Goal: Task Accomplishment & Management: Use online tool/utility

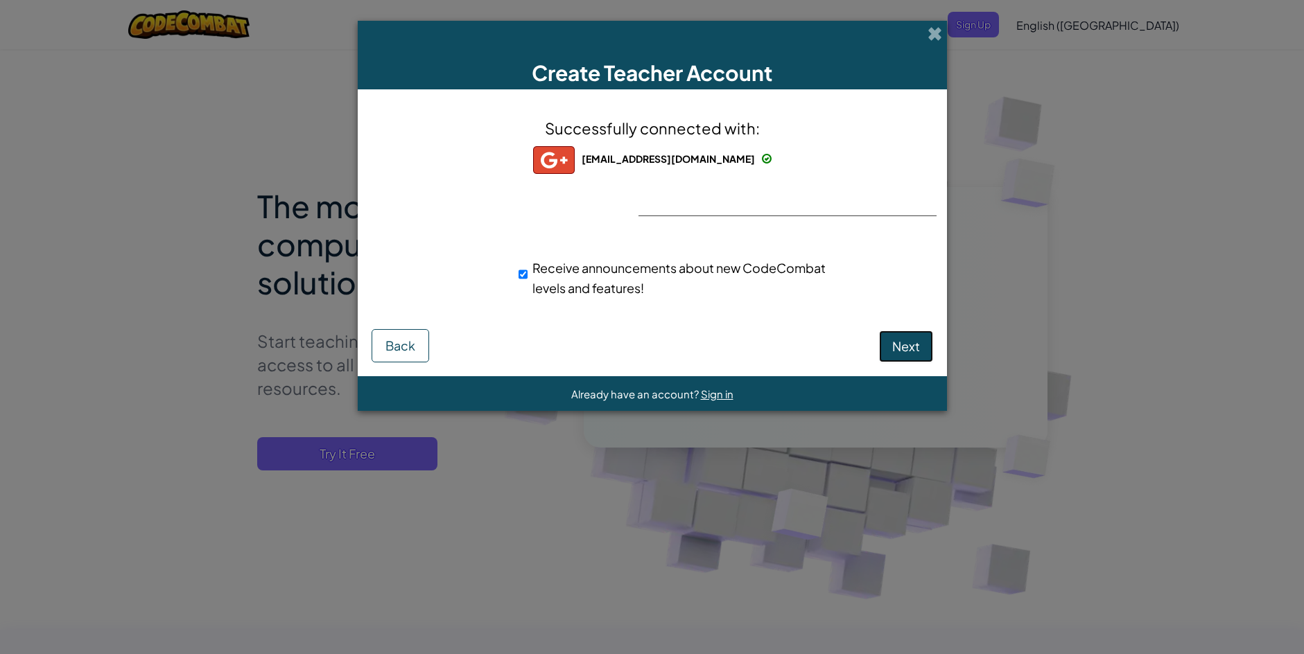
click at [894, 347] on span "Next" at bounding box center [906, 346] width 28 height 16
select select
select select "[GEOGRAPHIC_DATA]"
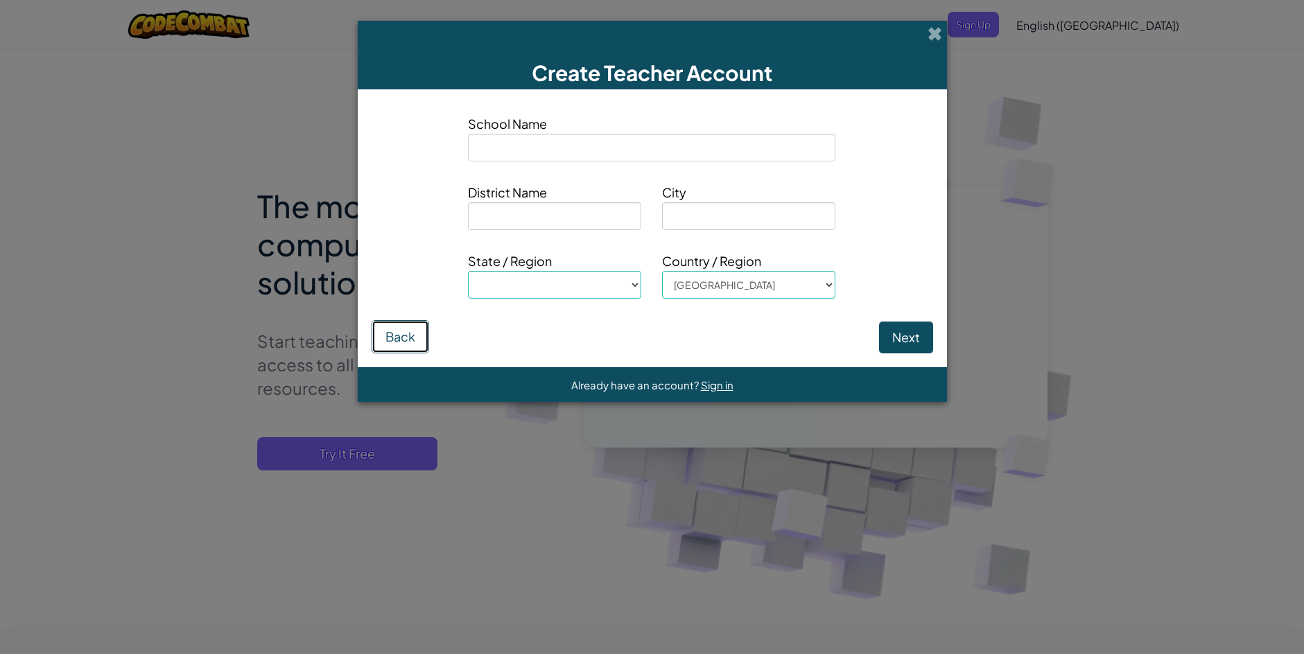
click at [410, 329] on button "Back" at bounding box center [401, 336] width 58 height 33
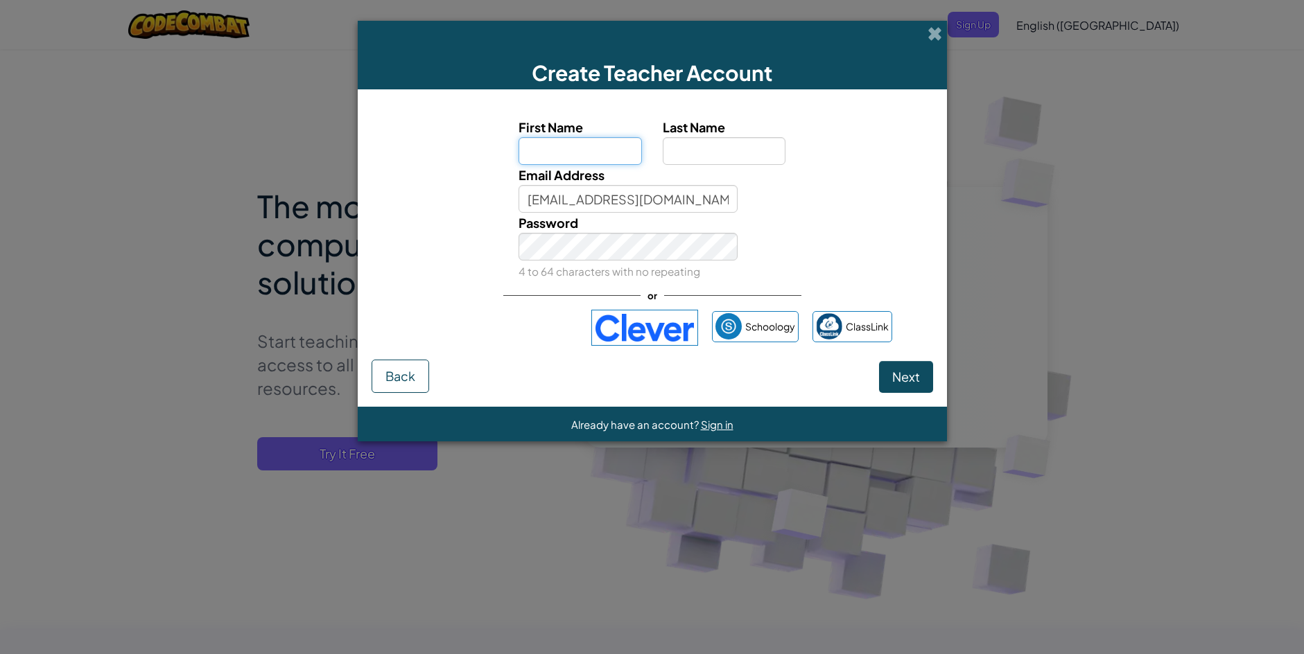
click at [603, 150] on input "First Name" at bounding box center [579, 151] width 123 height 28
type input "Googleyes"
click at [688, 149] on input "Last Name" at bounding box center [724, 151] width 123 height 28
type input "Chromeyes"
click at [896, 376] on span "Next" at bounding box center [906, 377] width 28 height 16
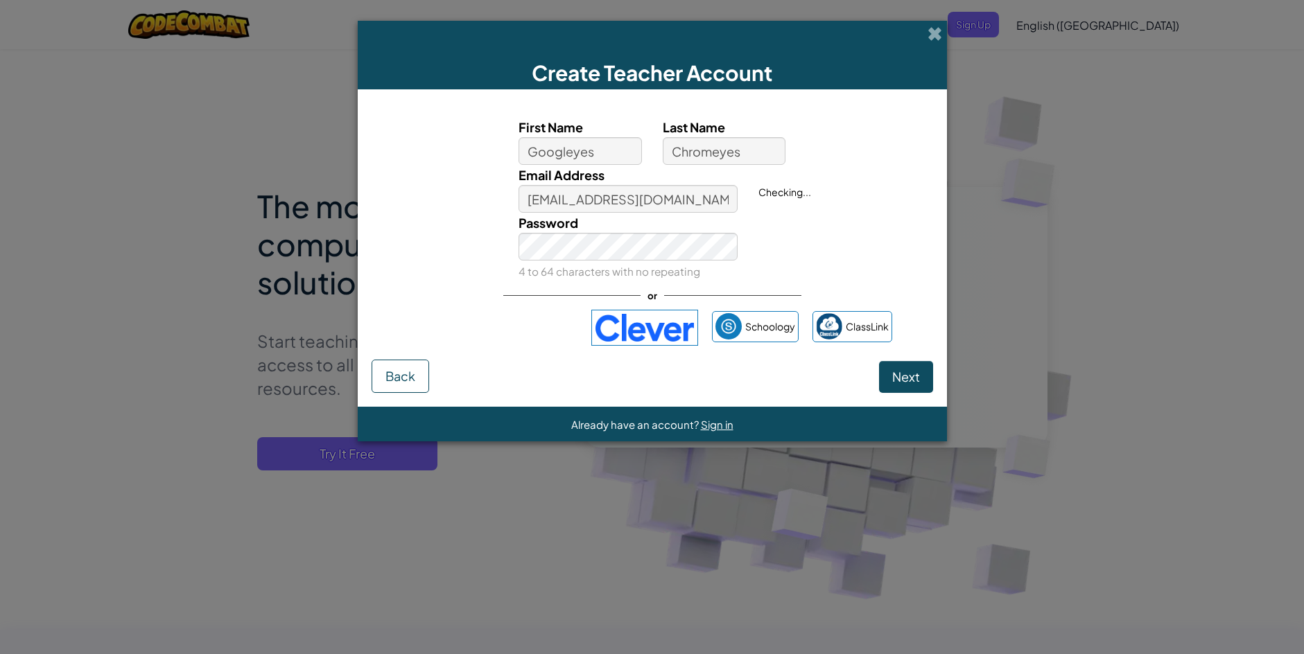
select select
select select "United States"
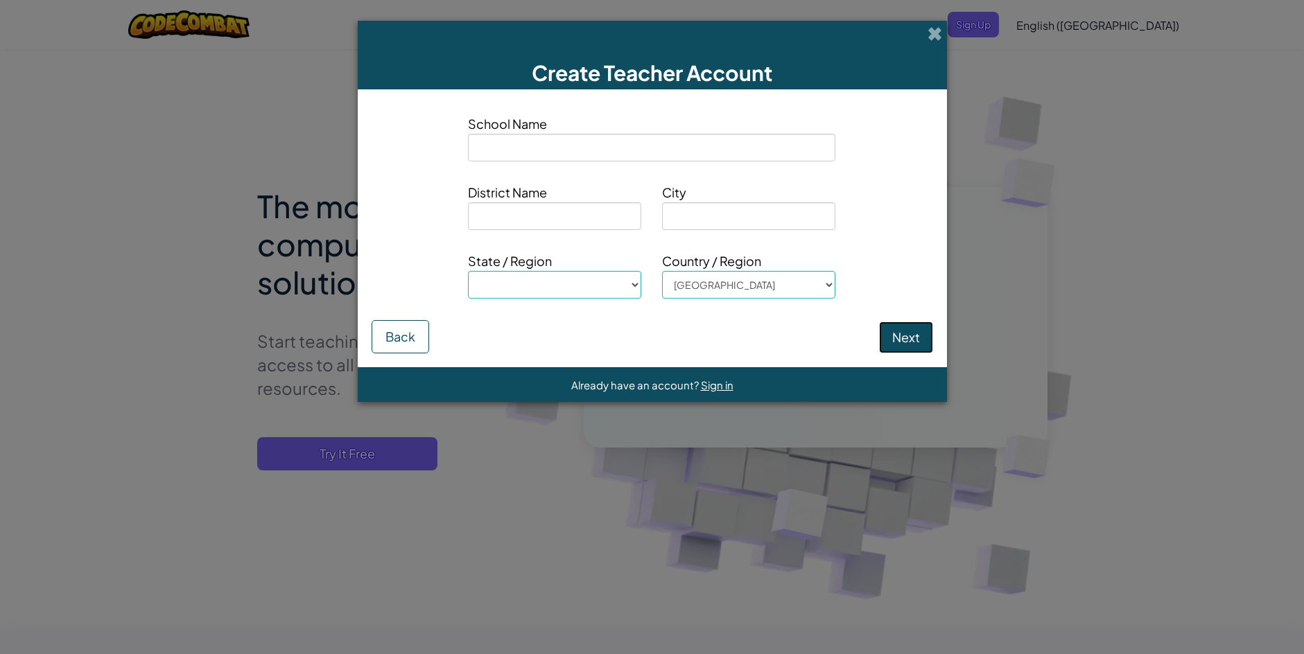
click at [909, 338] on button "Next" at bounding box center [906, 338] width 54 height 32
select select
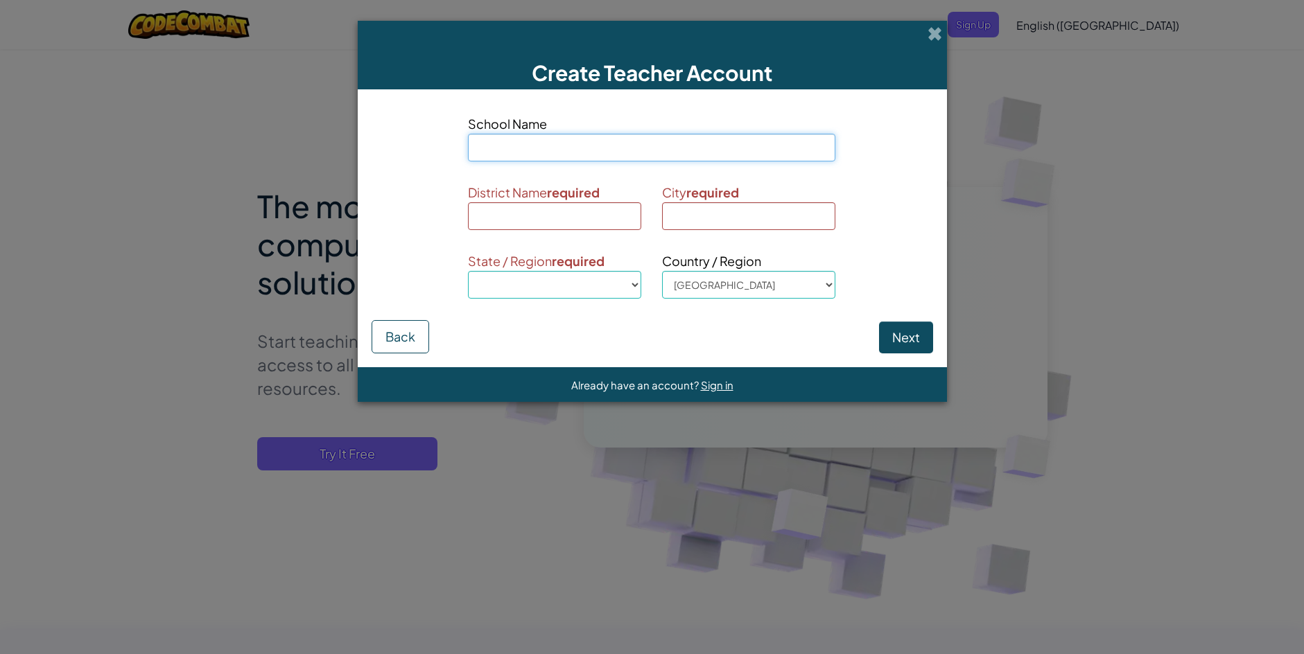
click at [672, 152] on input at bounding box center [651, 148] width 367 height 28
type input "b"
select select
type input "be"
select select
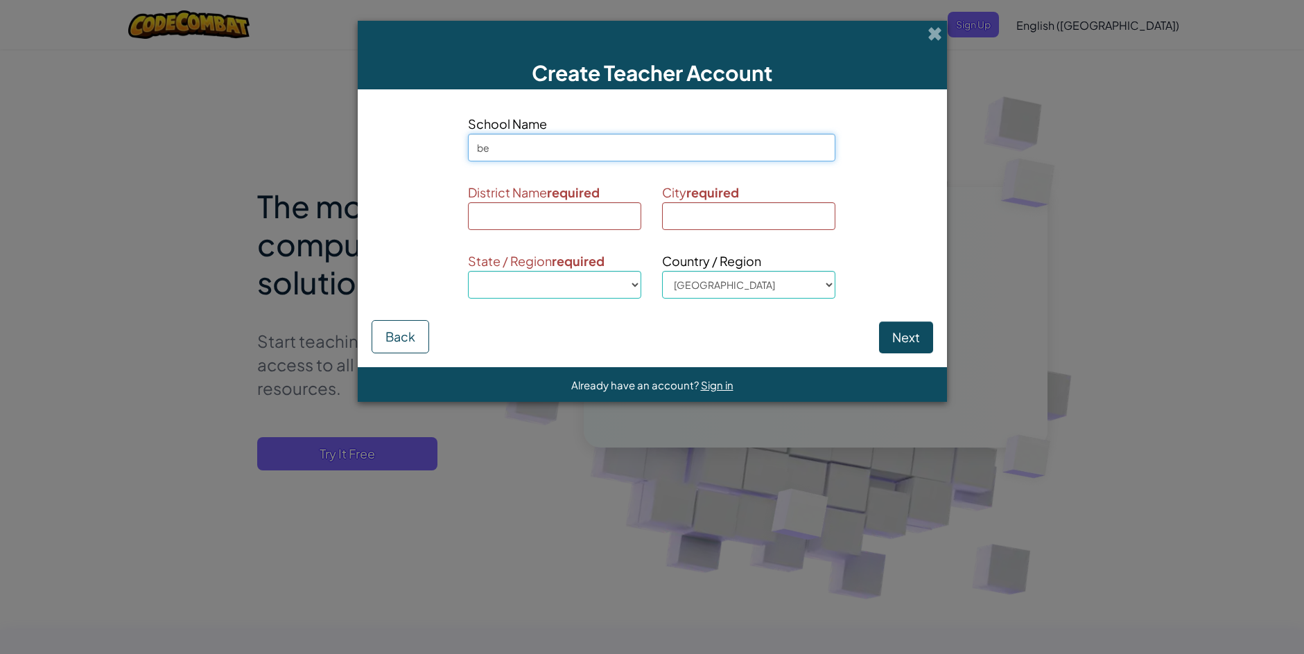
type input "ben"
select select
type input "ben"
select select
type input "ben r"
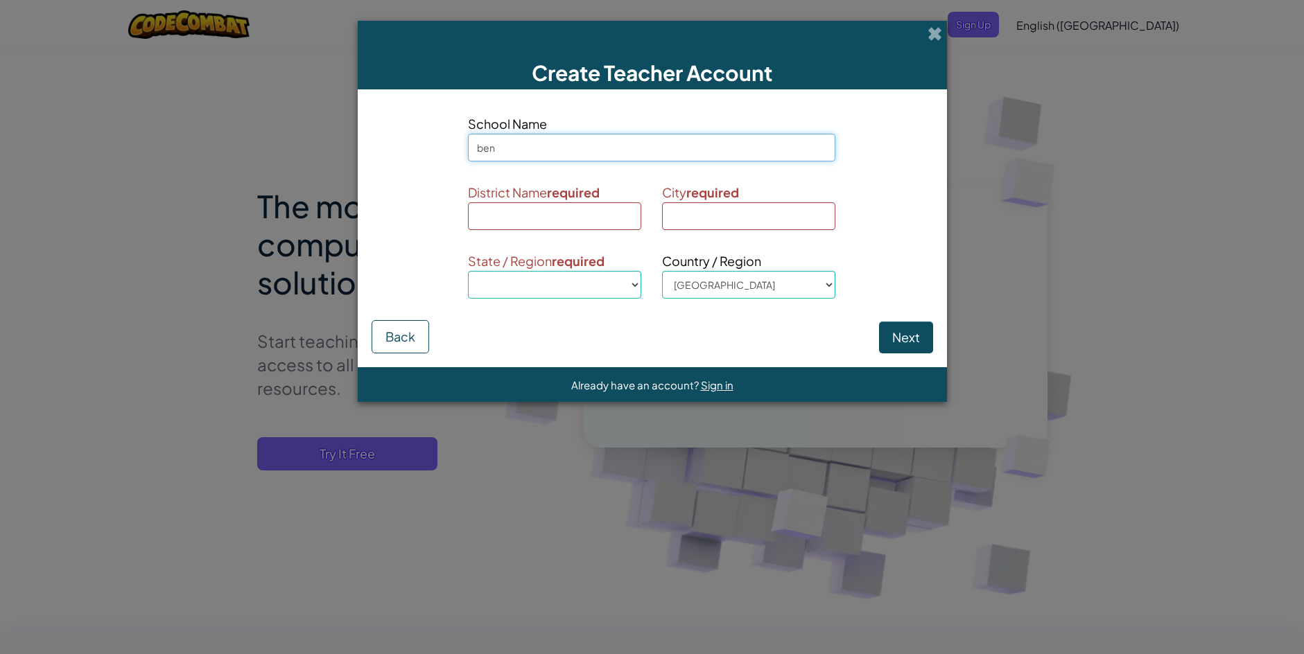
select select
type input "ben re"
select select
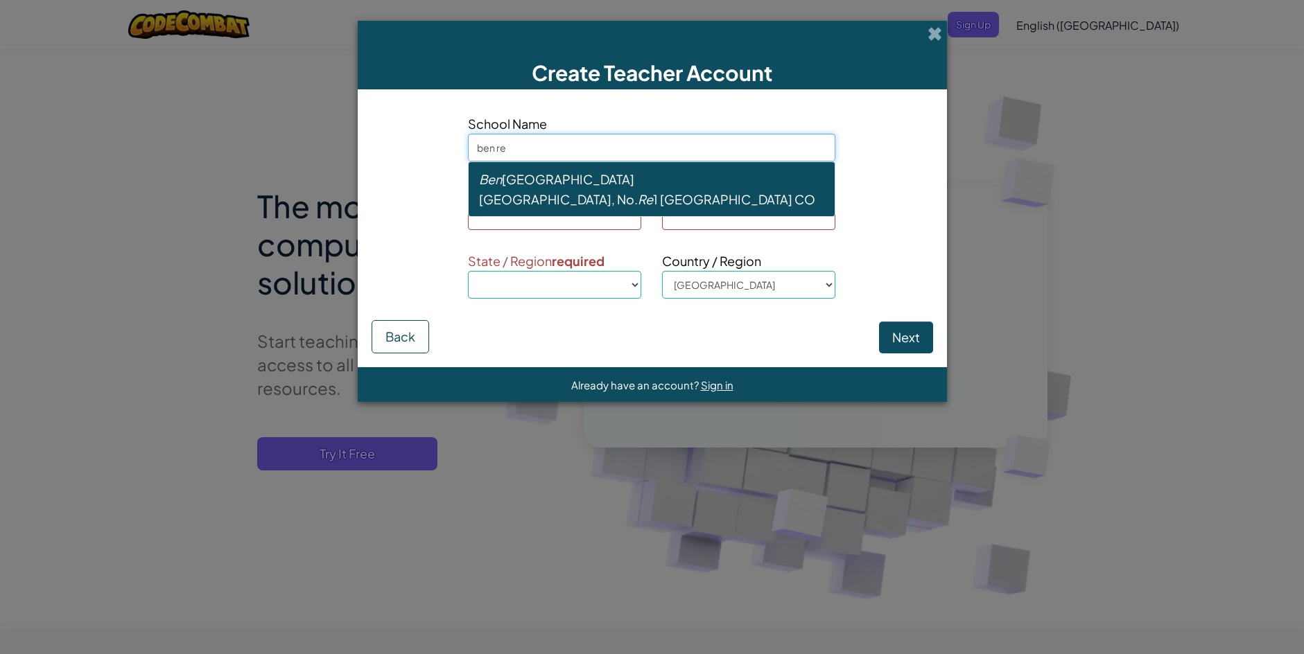
type input "ben re"
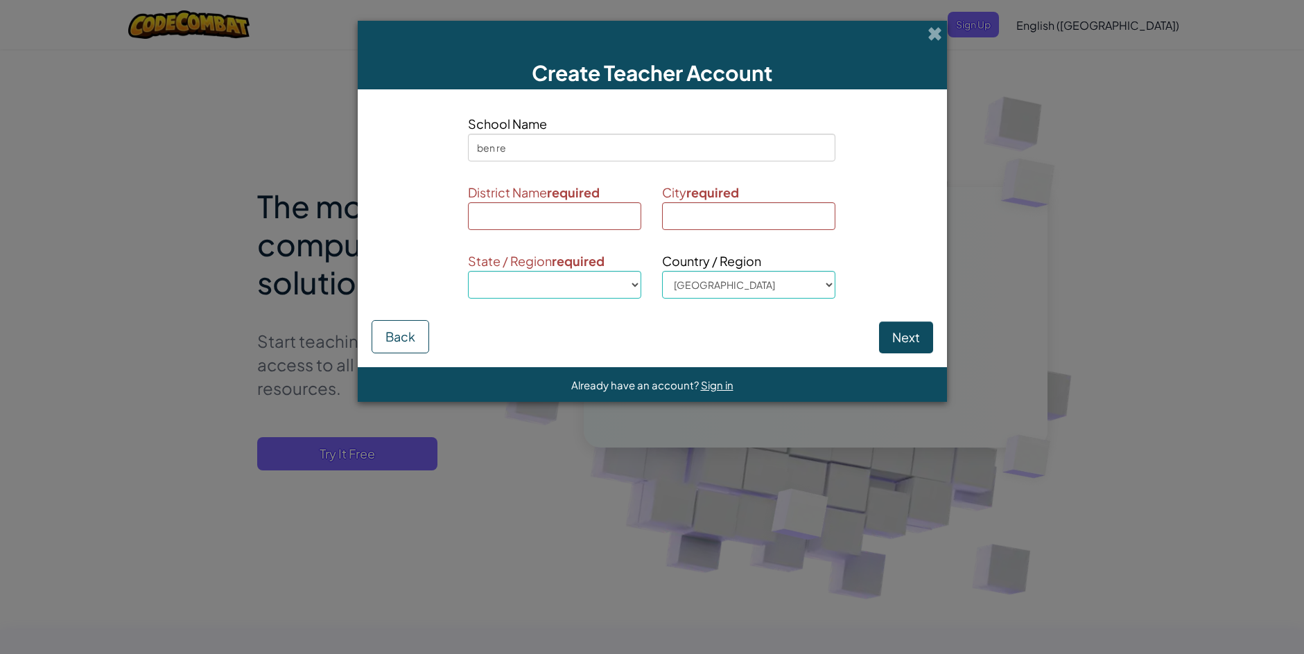
drag, startPoint x: 835, startPoint y: 308, endPoint x: 848, endPoint y: 311, distance: 13.6
click at [839, 310] on div "School Name ben re District Name required City required State / Region required…" at bounding box center [652, 211] width 561 height 216
click at [912, 328] on button "Next" at bounding box center [906, 338] width 54 height 32
click at [909, 332] on button "Next" at bounding box center [906, 338] width 54 height 32
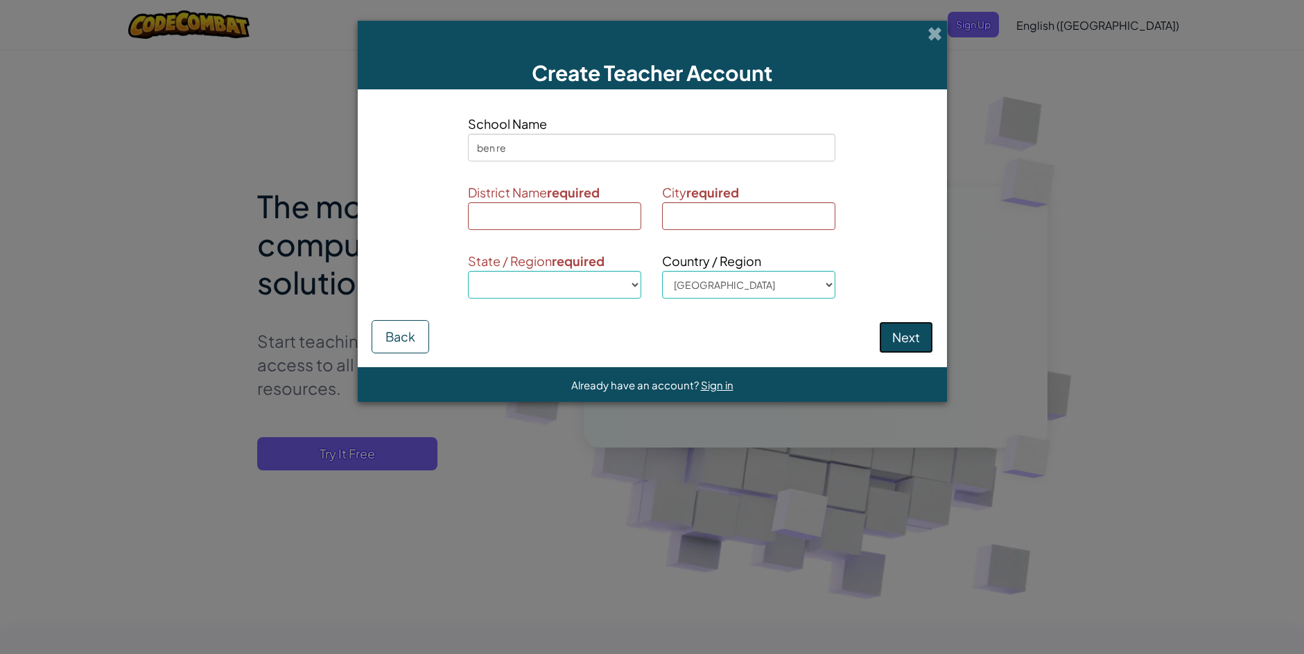
click at [909, 332] on button "Next" at bounding box center [906, 338] width 54 height 32
click at [426, 329] on div "Next Back" at bounding box center [652, 337] width 561 height 34
click at [543, 151] on input "ben re" at bounding box center [651, 148] width 367 height 28
click at [423, 330] on button "Back" at bounding box center [401, 336] width 58 height 33
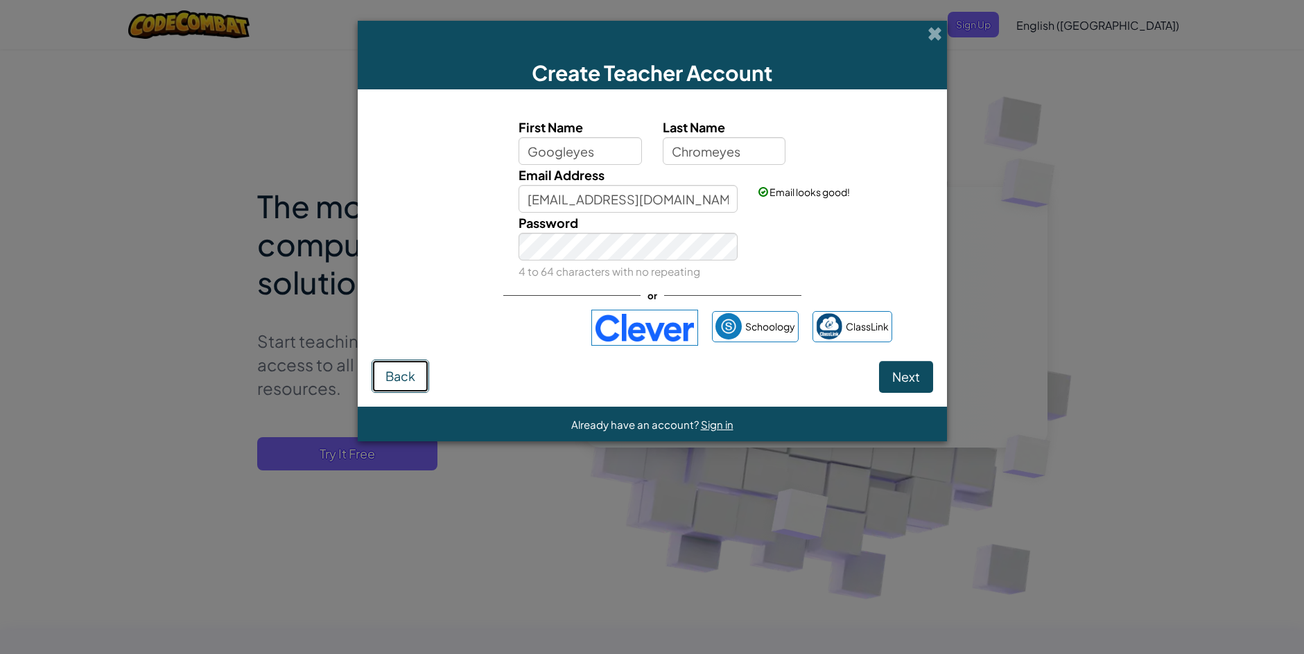
click at [407, 387] on button "Back" at bounding box center [401, 376] width 58 height 33
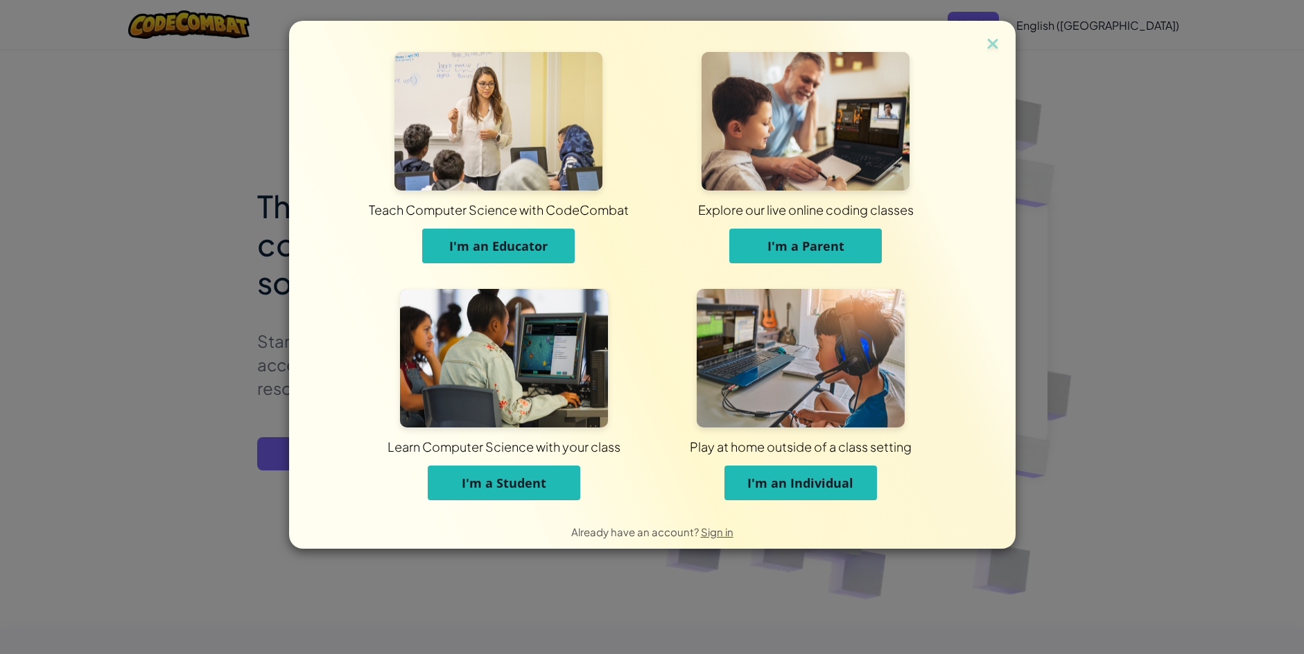
click at [760, 480] on span "I'm an Individual" at bounding box center [800, 483] width 106 height 17
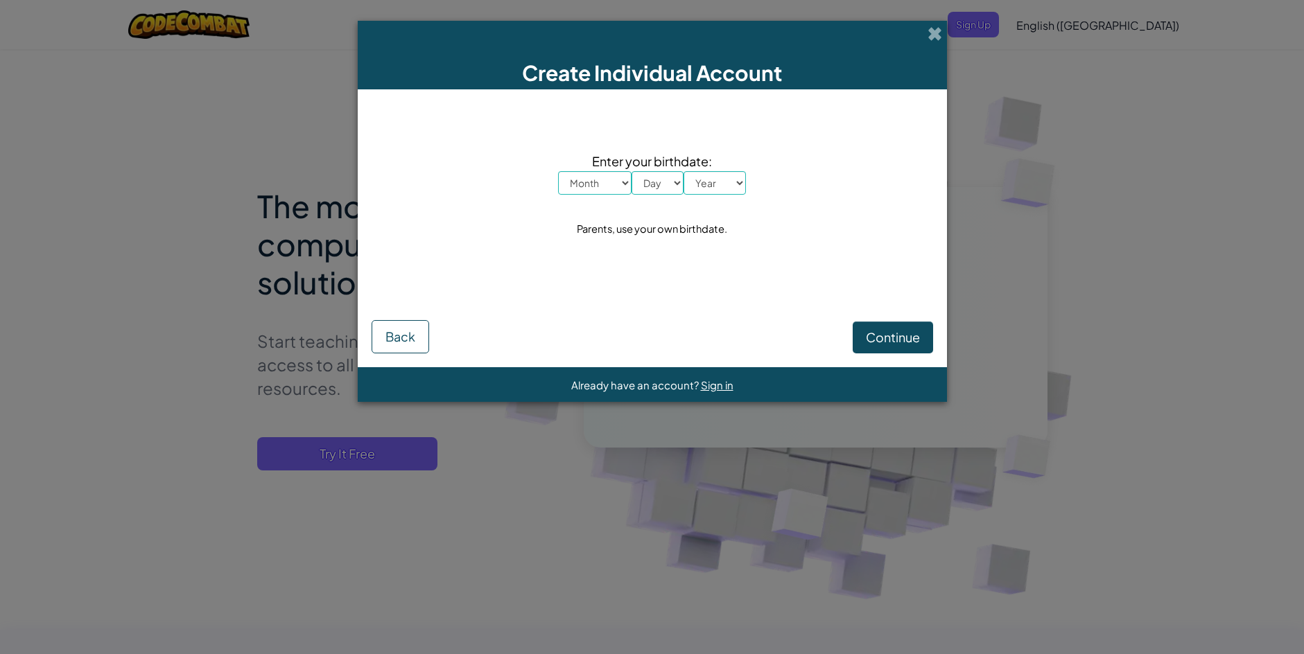
click at [591, 187] on select "Month January February March April May June July August September October Novem…" at bounding box center [594, 183] width 73 height 24
select select "10"
click at [558, 171] on select "Month January February March April May June July August September October Novem…" at bounding box center [594, 183] width 73 height 24
click at [651, 184] on select "Day 1 2 3 4 5 6 7 8 9 10 11 12 13 14 15 16 17 18 19 20 21 22 23 24 25 26 27 28 …" at bounding box center [657, 183] width 52 height 24
select select "4"
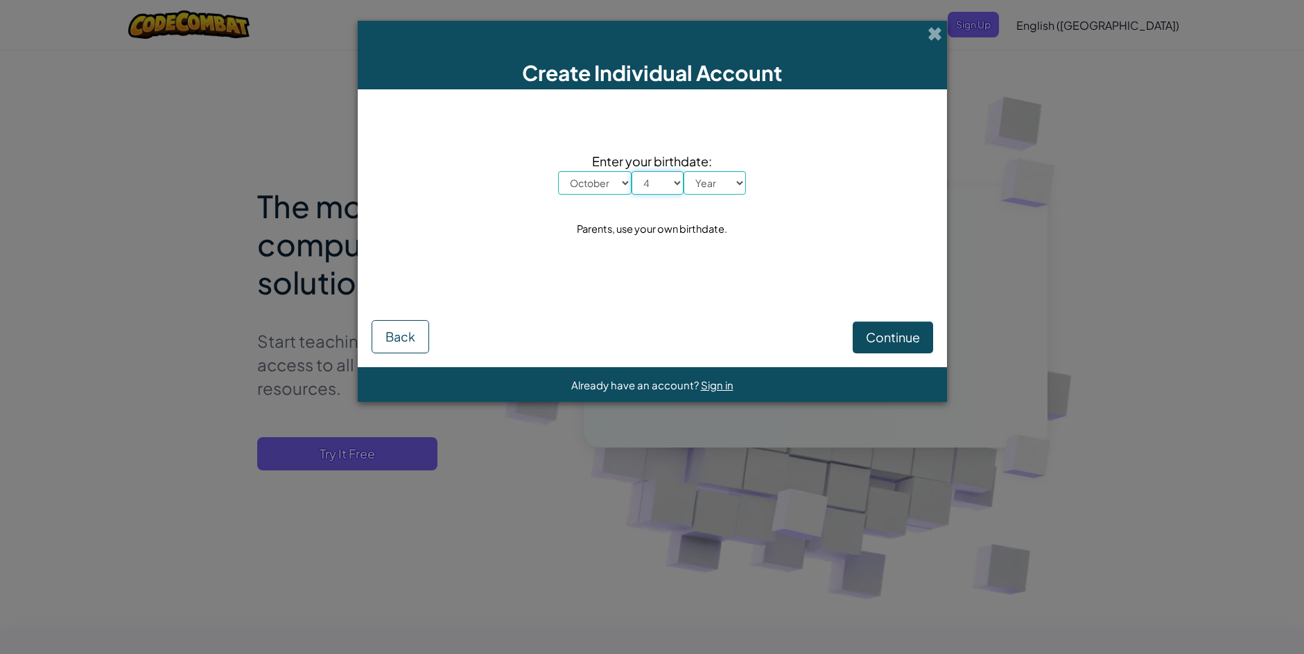
click at [631, 171] on select "Day 1 2 3 4 5 6 7 8 9 10 11 12 13 14 15 16 17 18 19 20 21 22 23 24 25 26 27 28 …" at bounding box center [657, 183] width 52 height 24
click at [743, 181] on select "Year 2025 2024 2023 2022 2021 2020 2019 2018 2017 2016 2015 2014 2013 2012 2011…" at bounding box center [714, 183] width 62 height 24
select select "2000"
click at [683, 171] on select "Year 2025 2024 2023 2022 2021 2020 2019 2018 2017 2016 2015 2014 2013 2012 2011…" at bounding box center [714, 183] width 62 height 24
click at [875, 347] on button "Continue" at bounding box center [893, 338] width 80 height 32
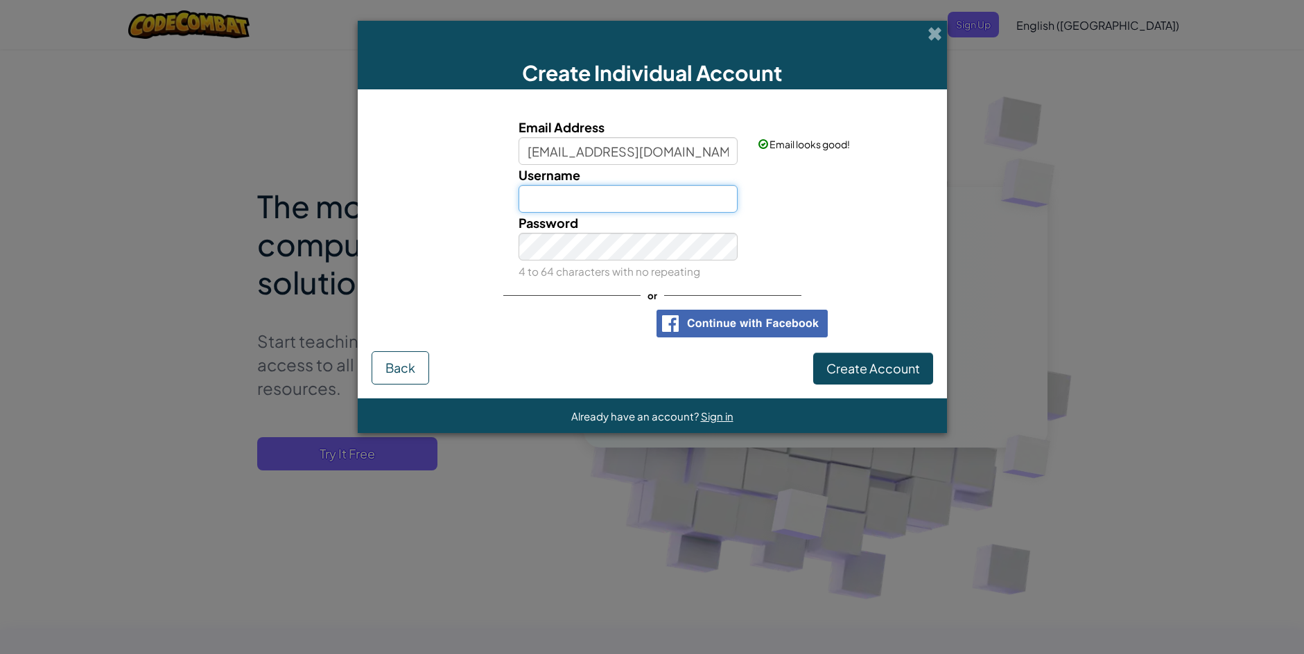
click at [630, 210] on input "Username" at bounding box center [627, 199] width 219 height 28
click at [632, 200] on input "Username" at bounding box center [627, 199] width 219 height 28
type input "googleyeschromeyes"
click at [886, 359] on button "Create Account" at bounding box center [873, 369] width 120 height 32
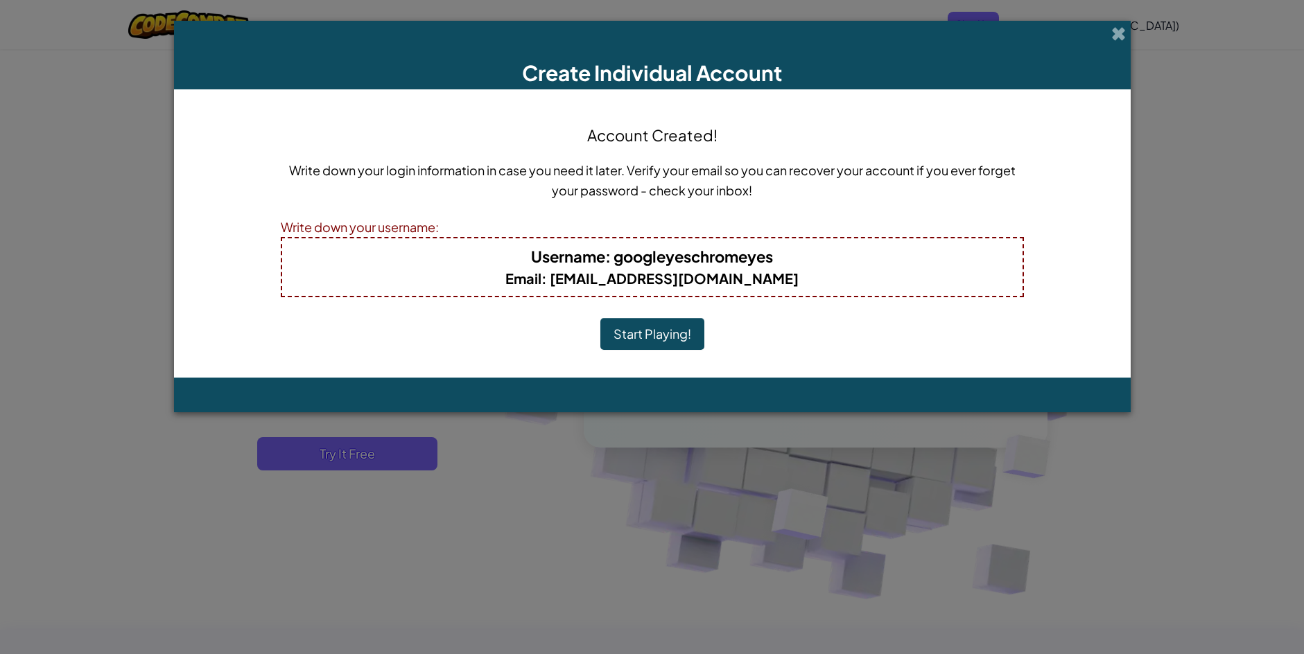
click at [670, 335] on button "Start Playing!" at bounding box center [652, 334] width 104 height 32
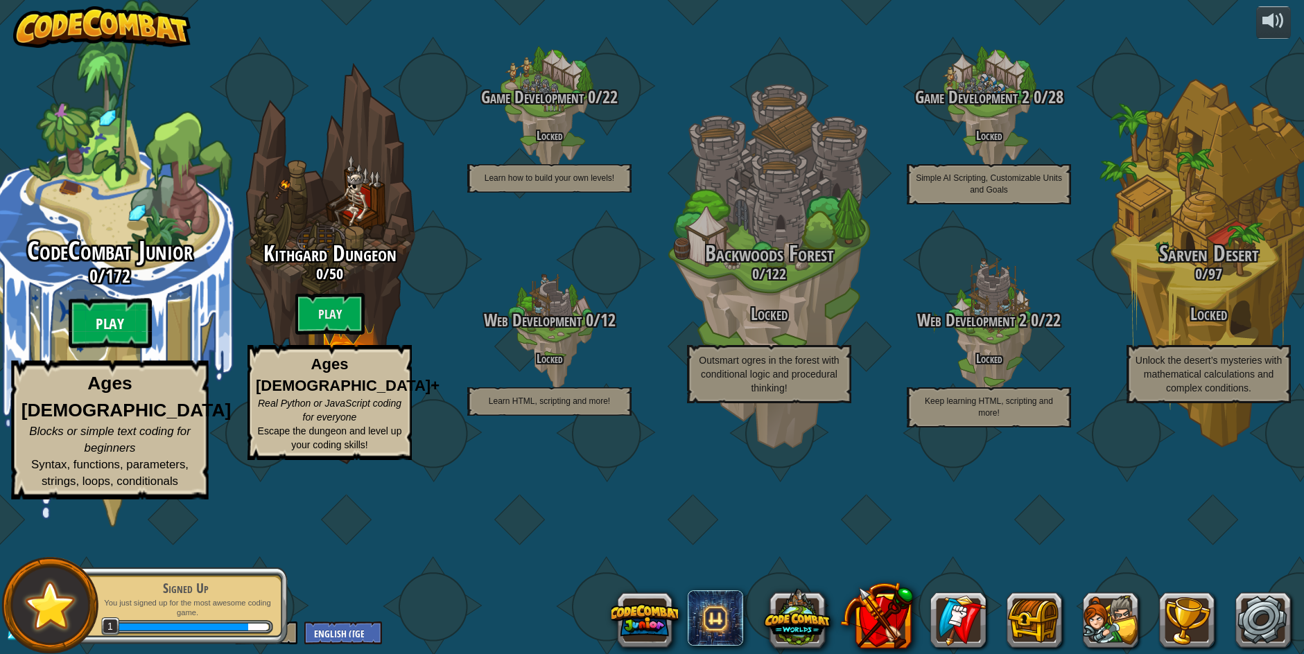
click at [111, 349] on btn "Play" at bounding box center [110, 324] width 83 height 50
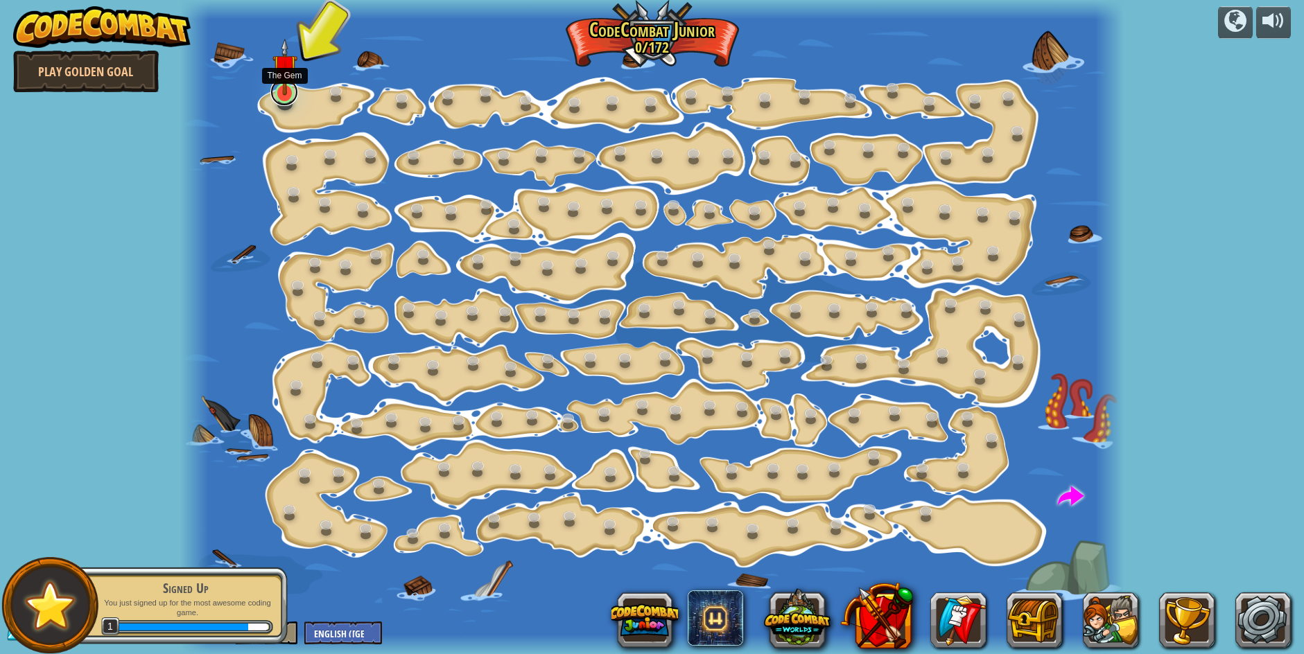
click at [274, 98] on link at bounding box center [284, 92] width 28 height 28
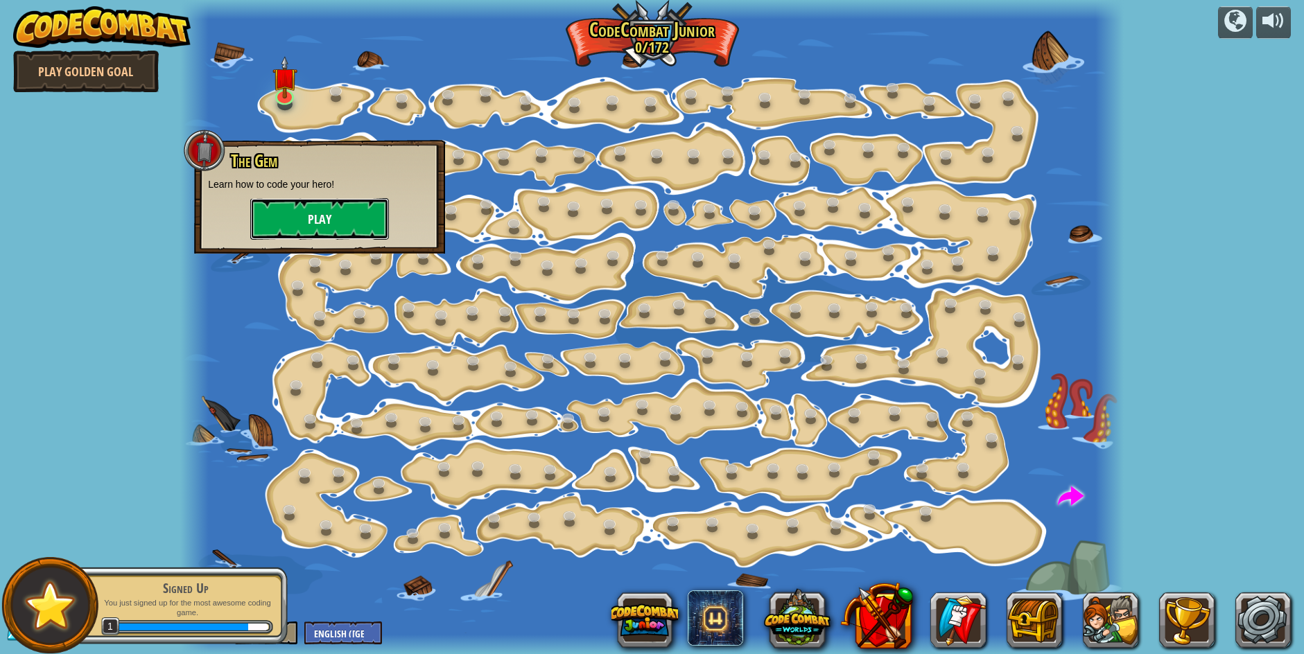
click at [351, 213] on button "Play" at bounding box center [319, 219] width 139 height 42
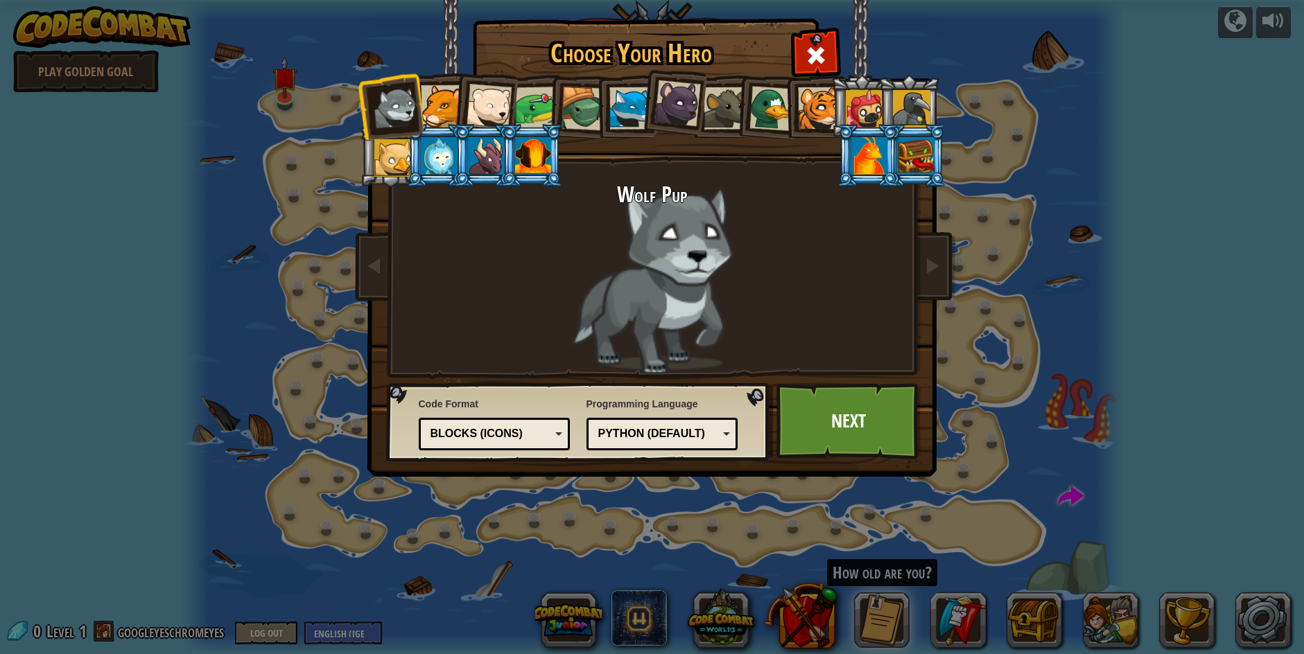
click at [438, 110] on div at bounding box center [442, 106] width 42 height 42
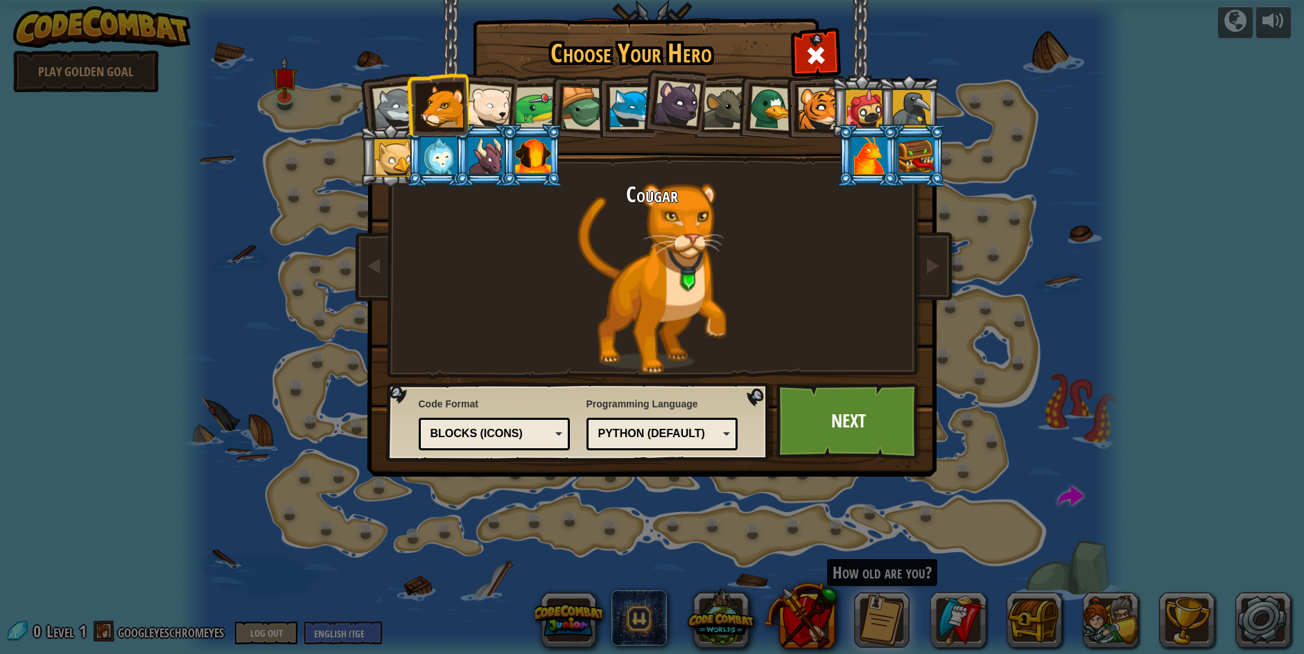
click at [809, 105] on div at bounding box center [819, 108] width 42 height 42
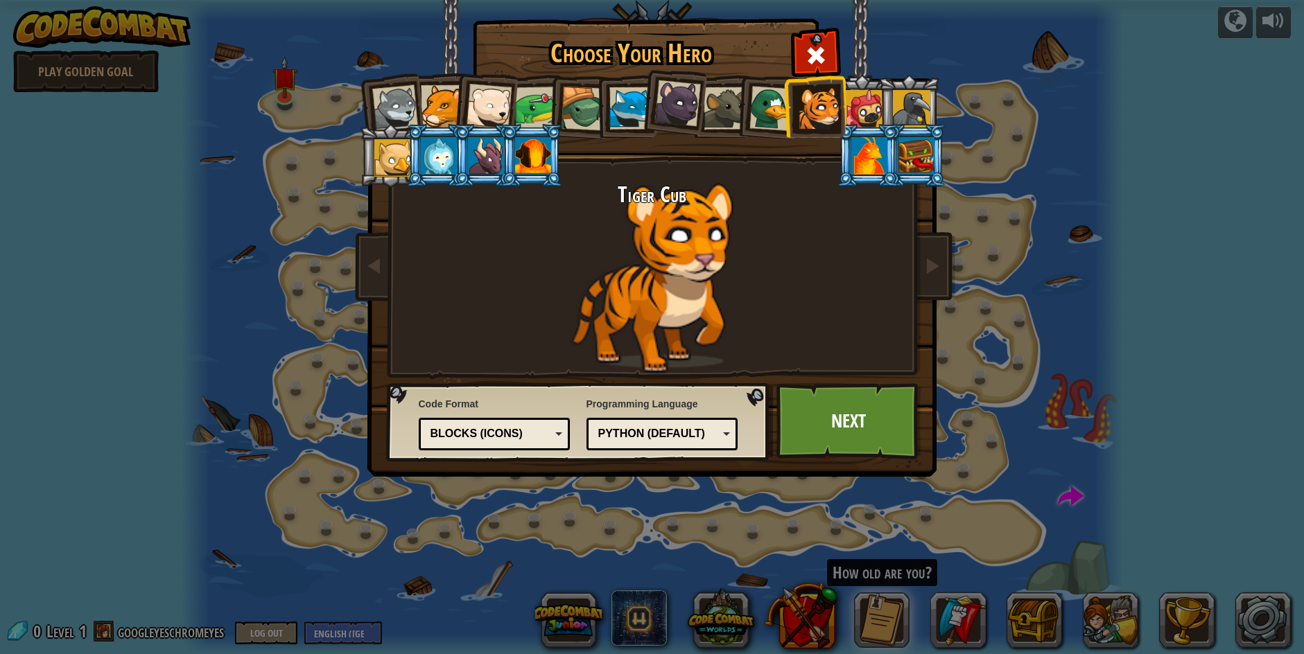
click at [455, 103] on li at bounding box center [485, 104] width 68 height 68
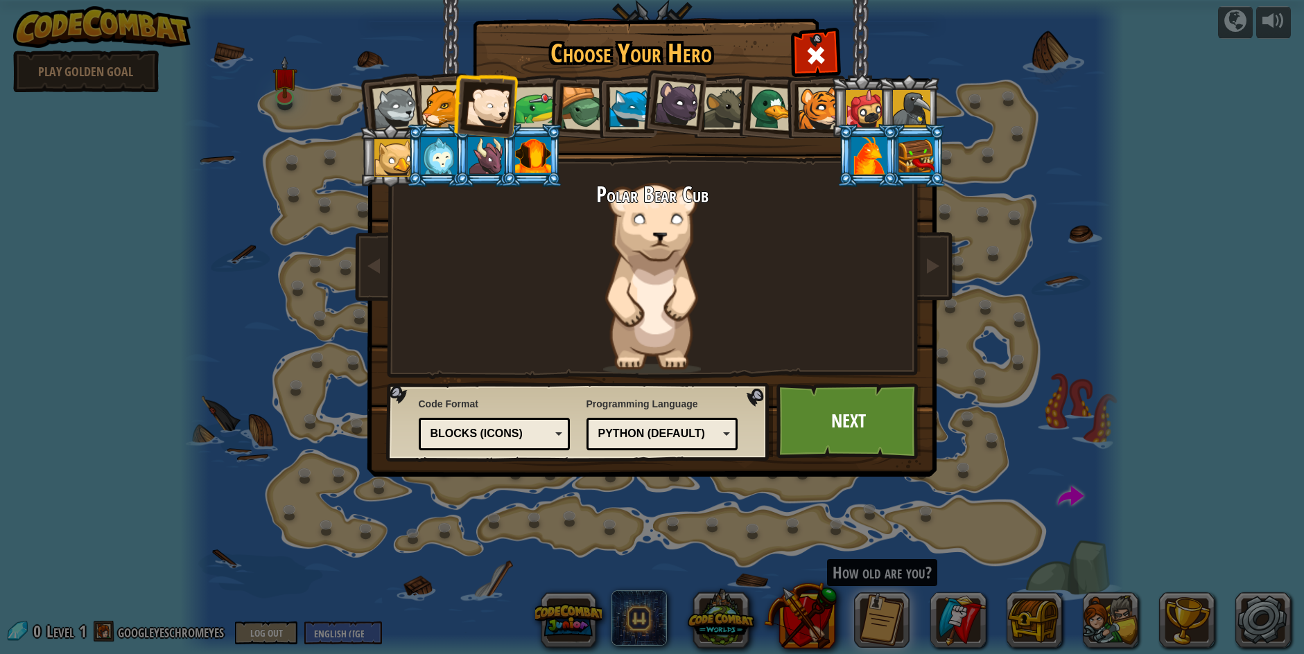
click at [450, 105] on div at bounding box center [442, 106] width 42 height 42
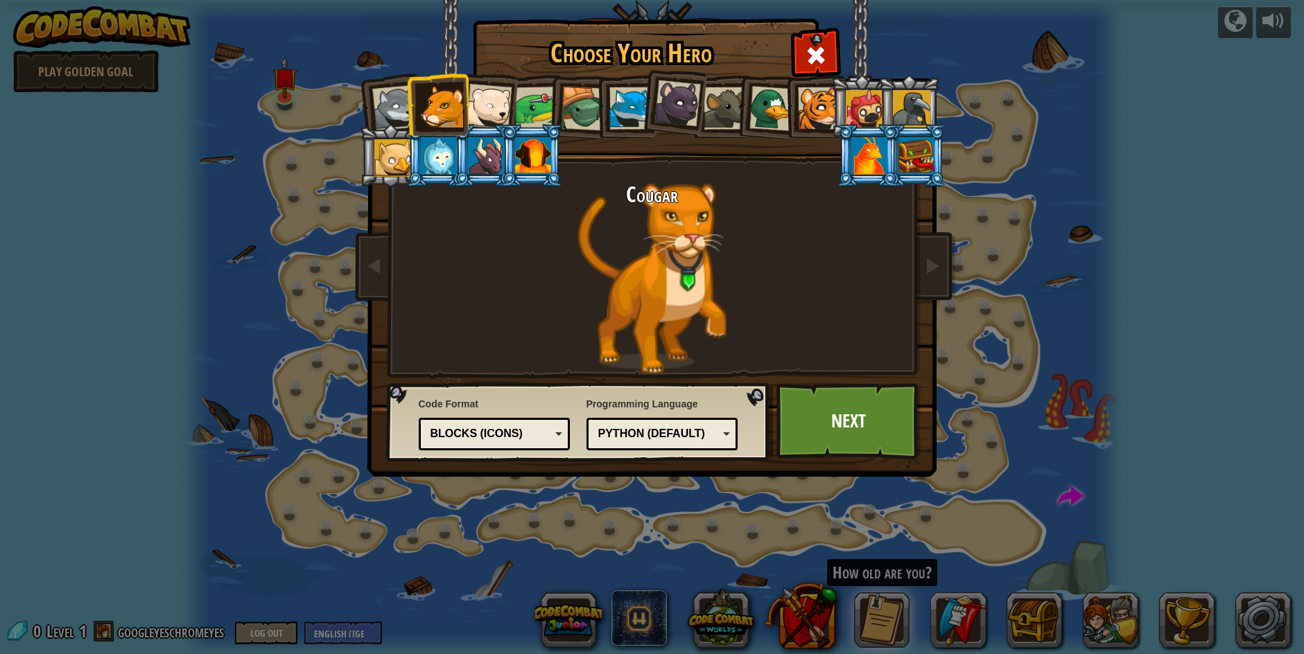
click at [505, 105] on div at bounding box center [489, 107] width 46 height 46
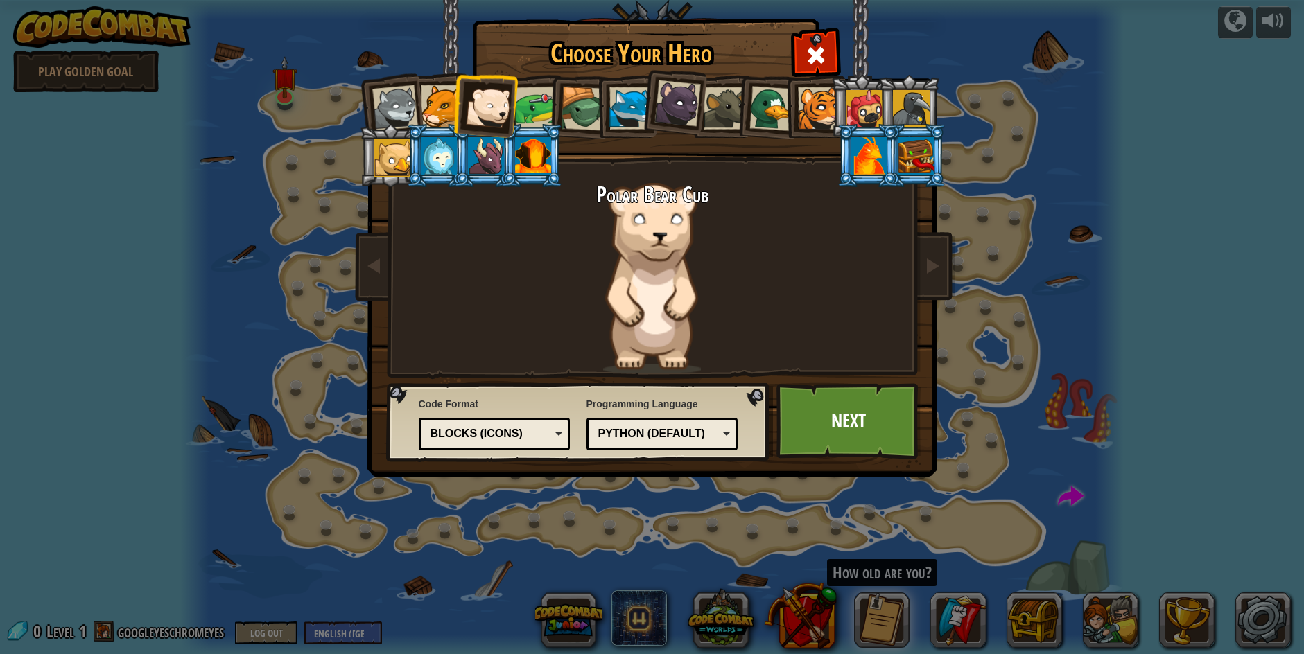
click at [816, 114] on div at bounding box center [819, 108] width 42 height 42
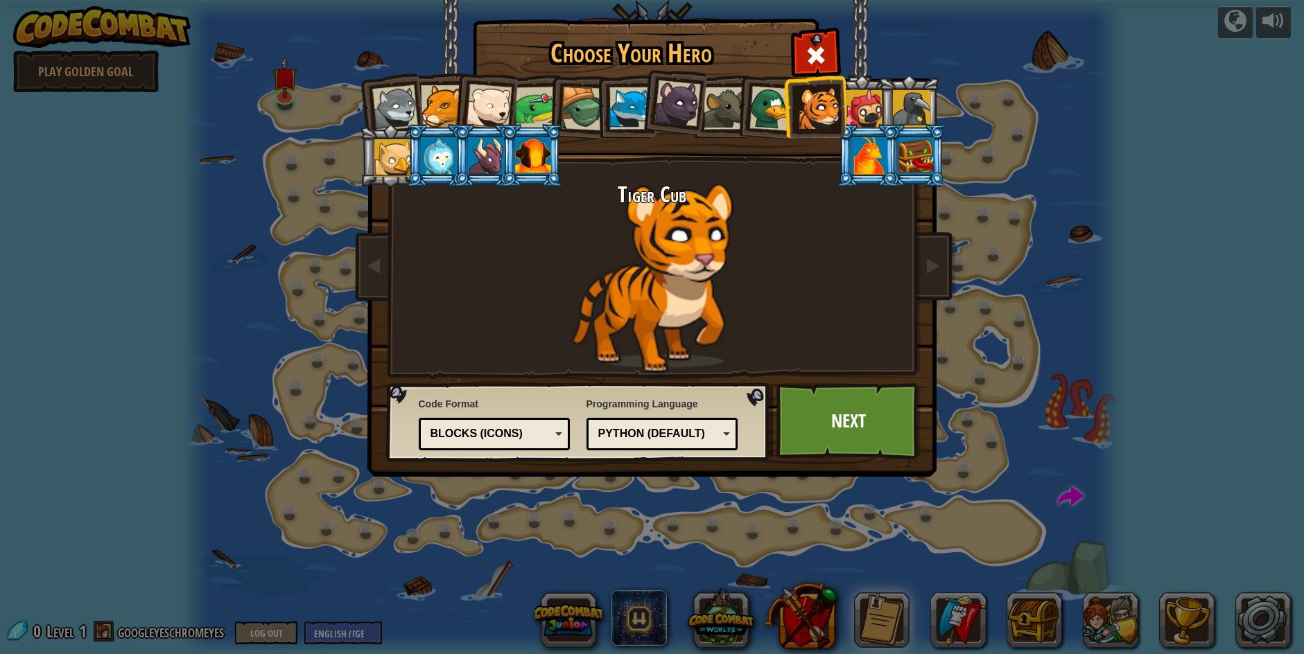
click at [534, 162] on div at bounding box center [533, 155] width 36 height 37
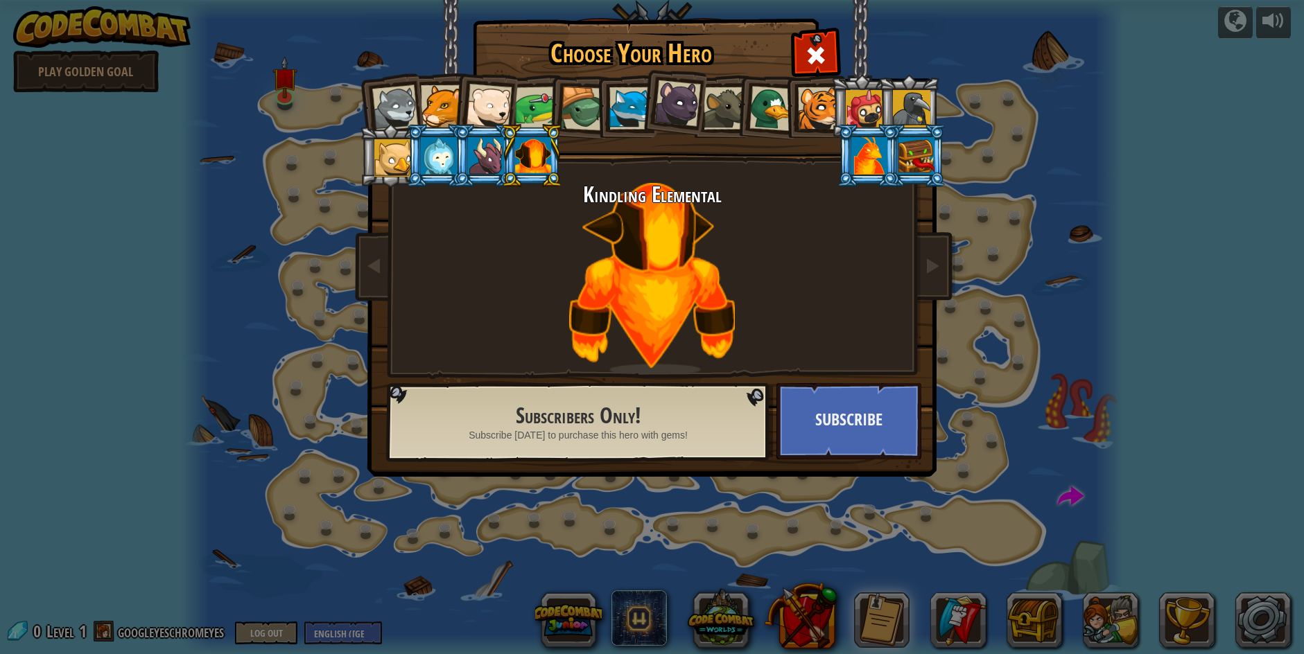
drag, startPoint x: 487, startPoint y: 158, endPoint x: 469, endPoint y: 159, distance: 18.1
click at [481, 158] on div at bounding box center [486, 155] width 36 height 37
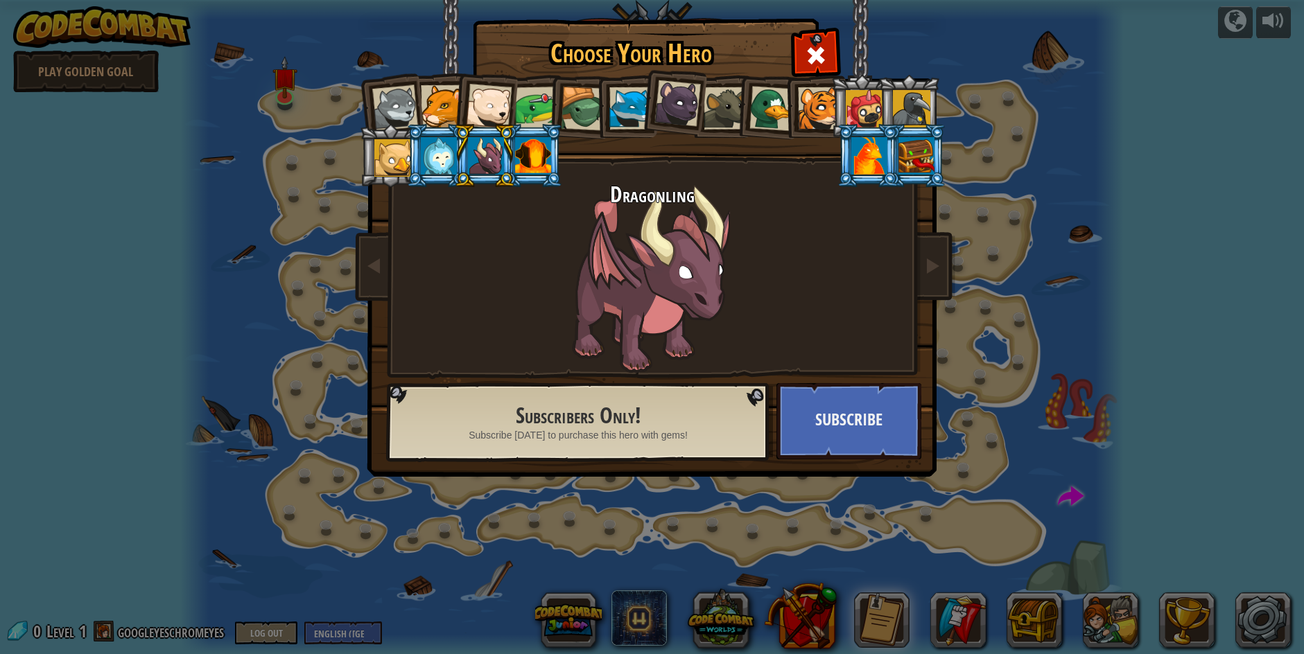
click at [385, 164] on div at bounding box center [392, 157] width 37 height 37
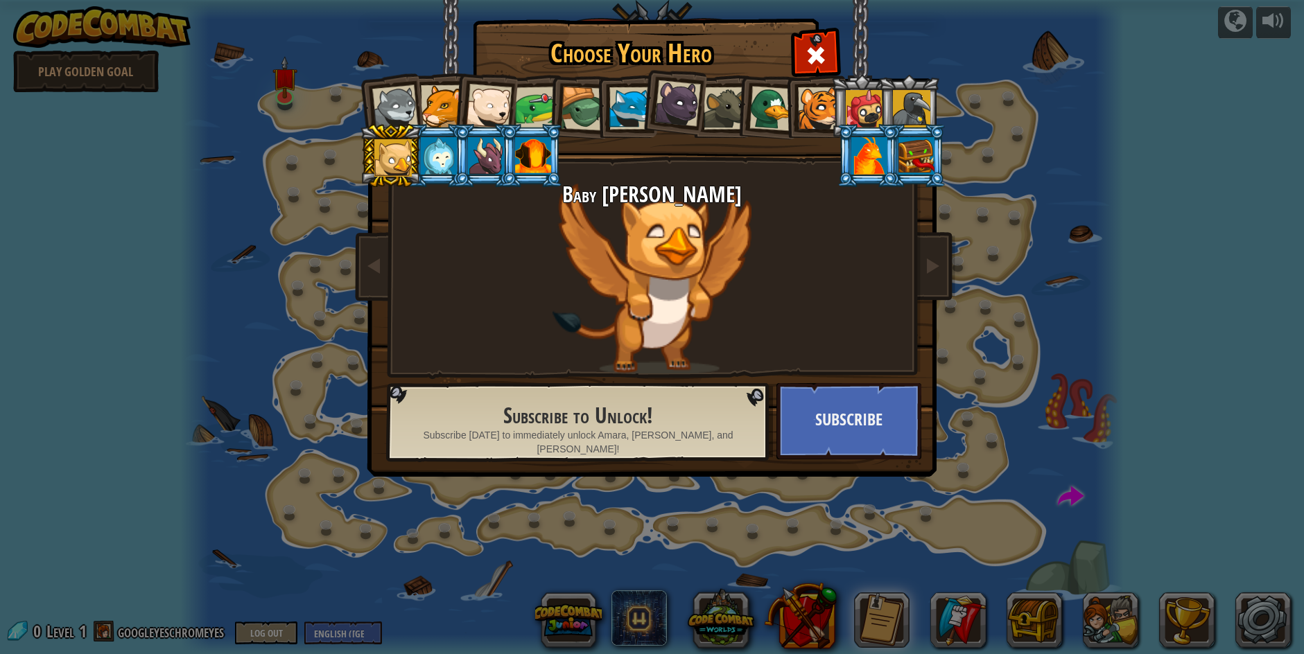
click at [636, 114] on div at bounding box center [630, 108] width 42 height 42
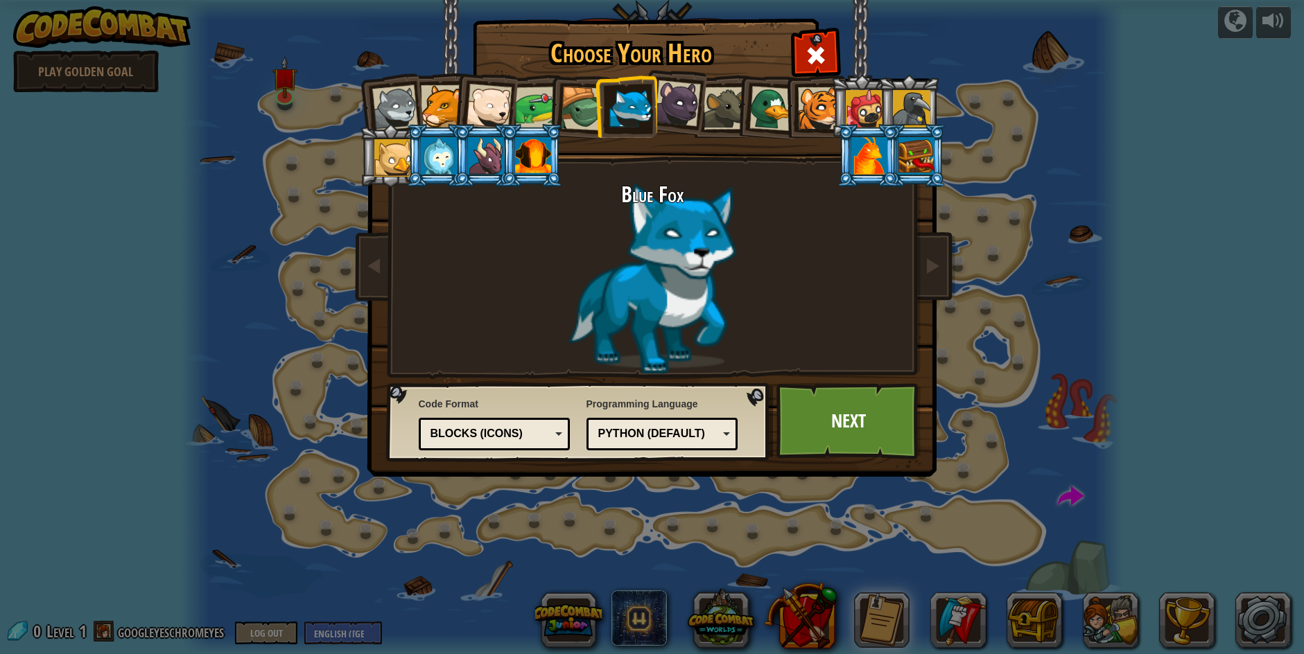
click at [446, 108] on div at bounding box center [442, 106] width 42 height 42
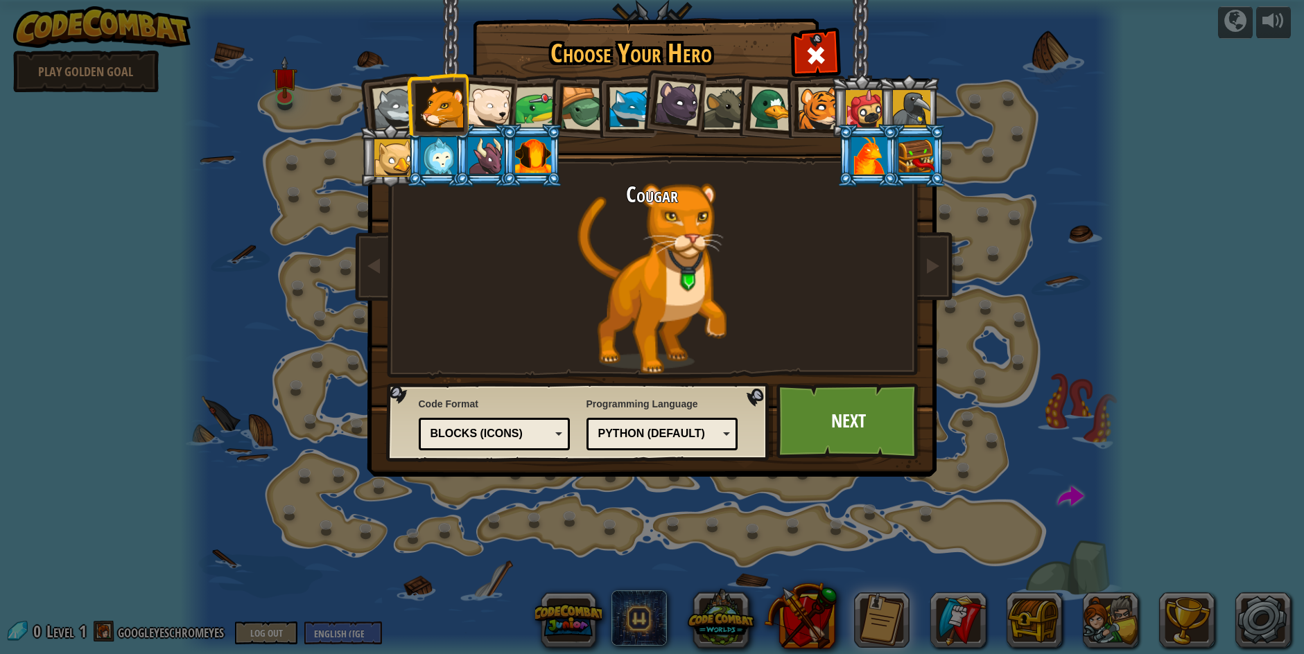
click at [618, 437] on div "Python (Default)" at bounding box center [658, 434] width 120 height 16
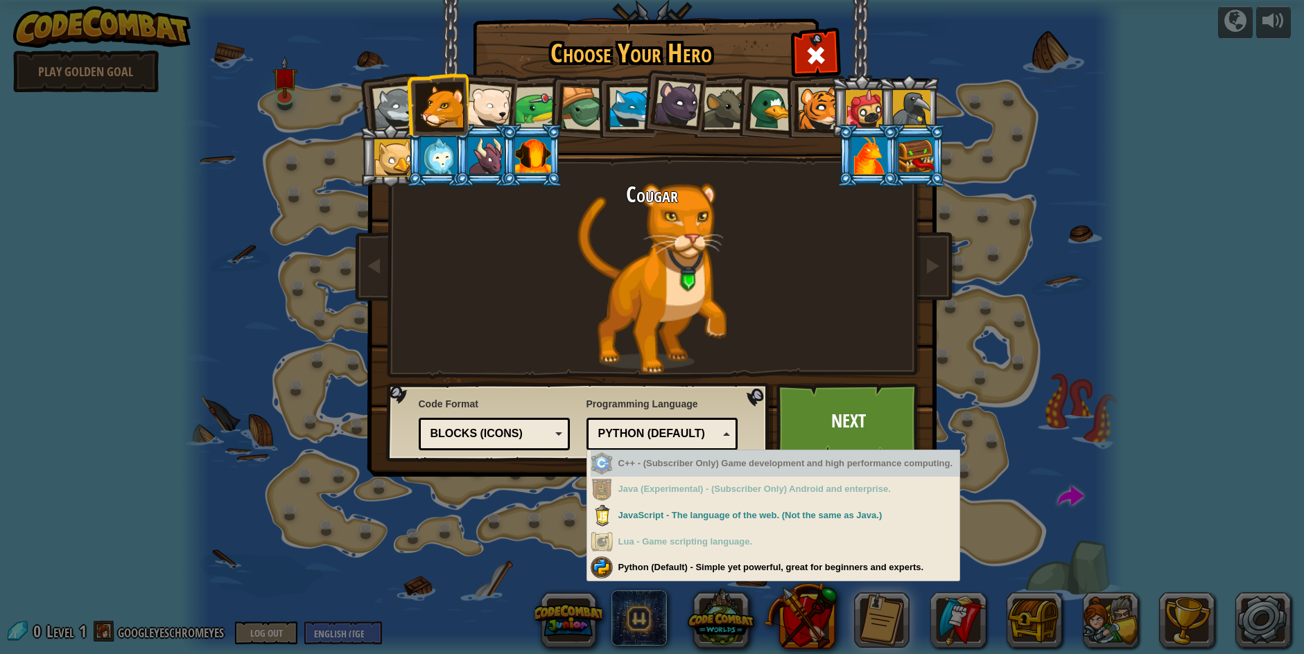
click at [670, 432] on div "Python (Default)" at bounding box center [658, 434] width 120 height 16
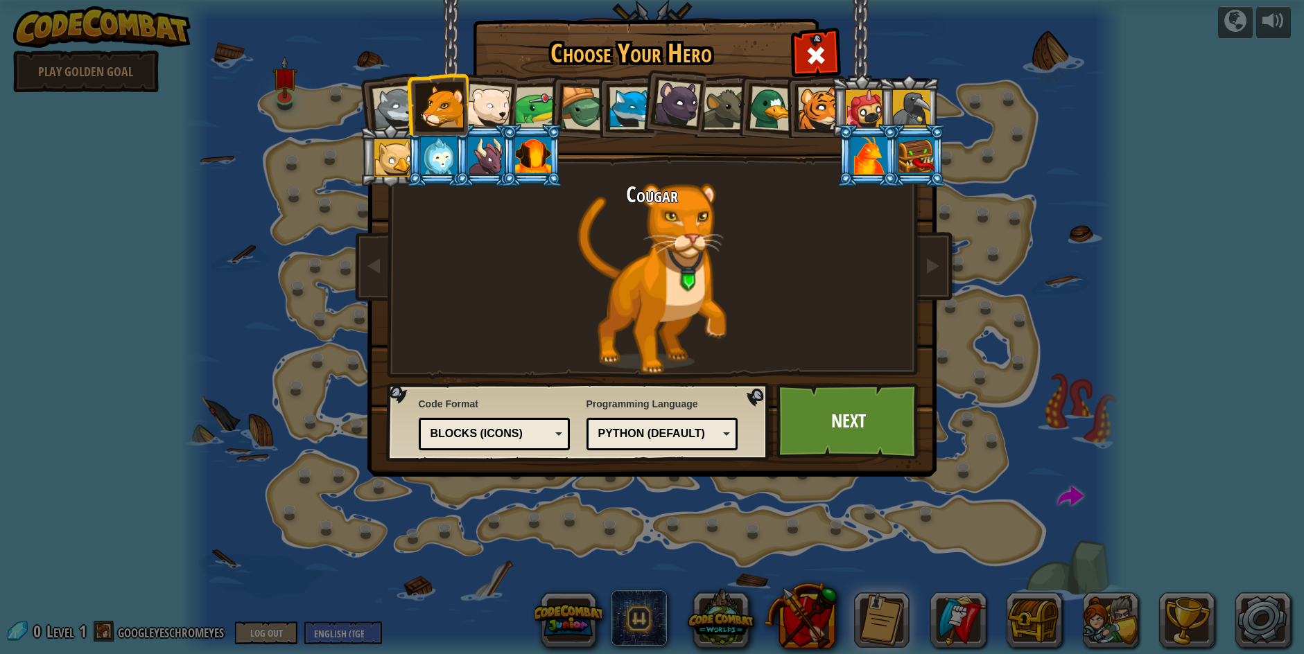
click at [539, 426] on div "Blocks (Icons)" at bounding box center [495, 434] width 134 height 21
click at [828, 422] on link "Next" at bounding box center [848, 421] width 145 height 76
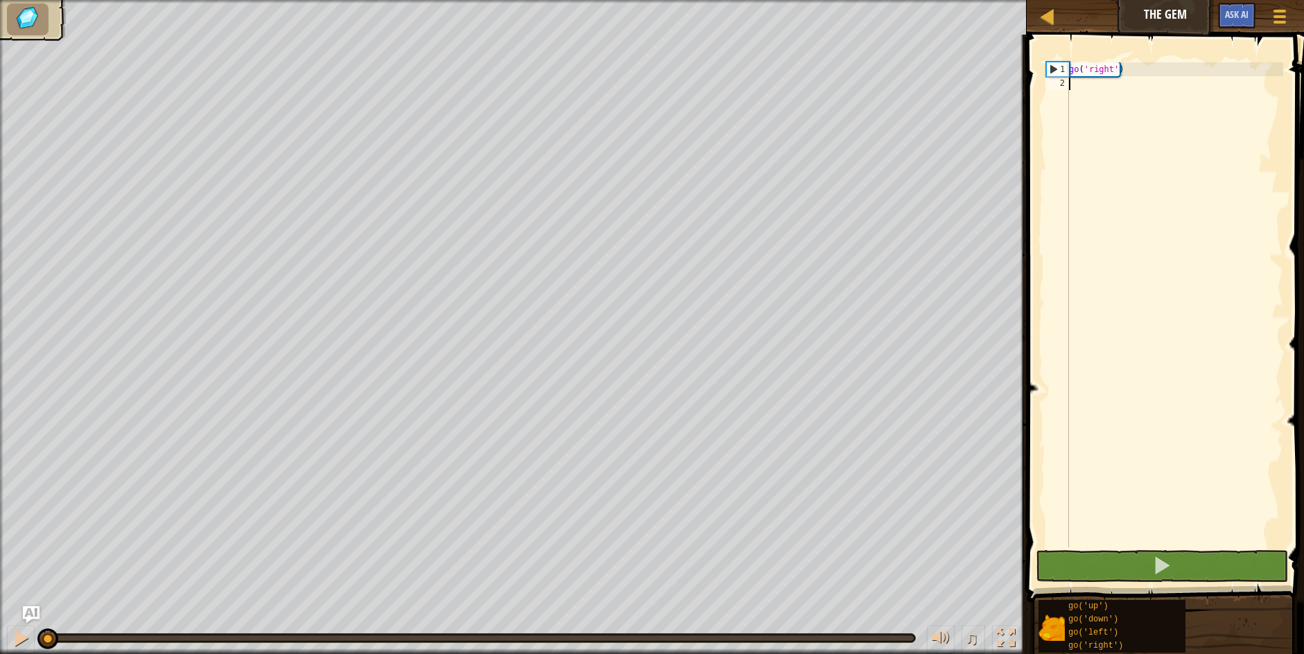
click at [1133, 132] on div "go ( 'right' )" at bounding box center [1174, 318] width 217 height 513
click at [1129, 69] on div "go ( 'right' )" at bounding box center [1174, 318] width 217 height 513
type textarea "go('right')"
click at [1116, 89] on div "go ( 'right' )" at bounding box center [1174, 318] width 217 height 513
click at [1052, 69] on div "1" at bounding box center [1058, 69] width 22 height 14
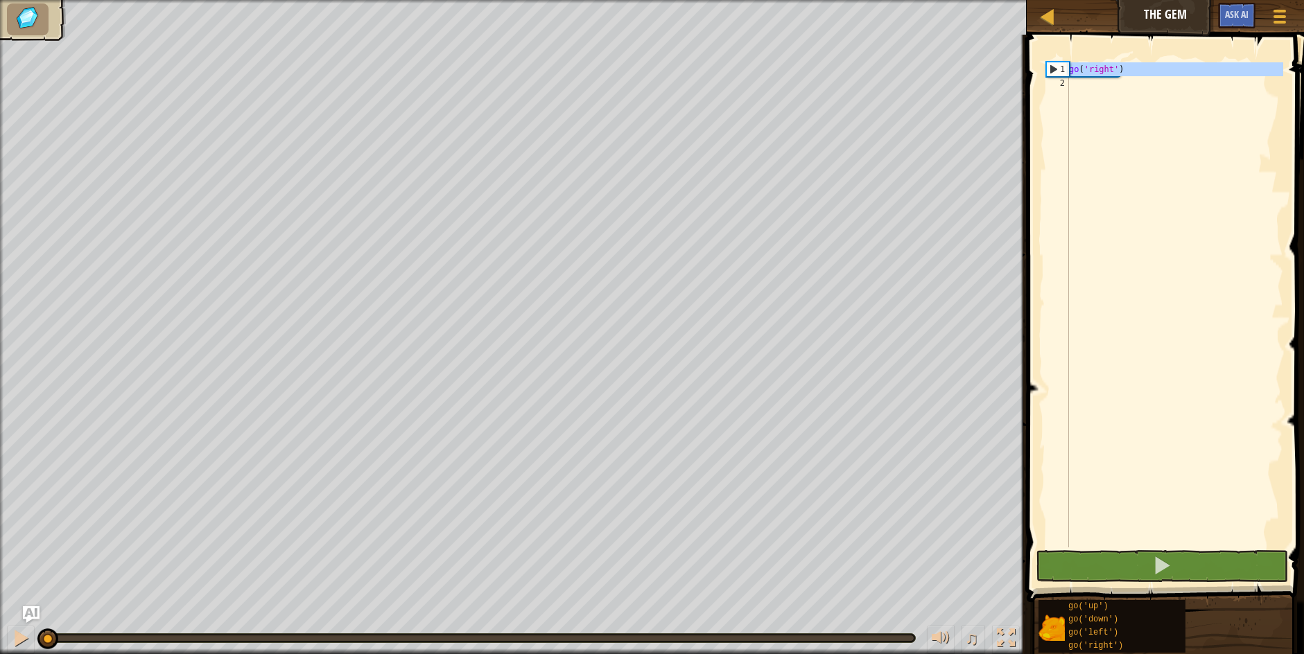
type textarea "go('right')"
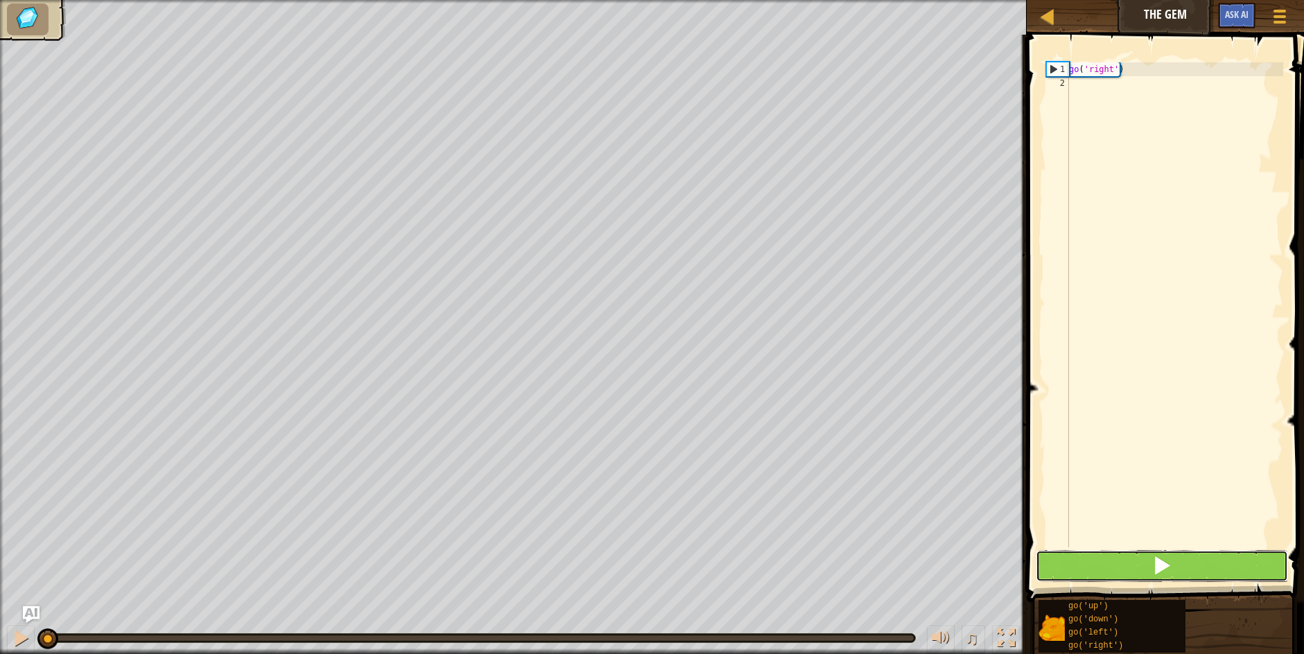
click at [1124, 566] on button at bounding box center [1162, 566] width 253 height 32
click at [1124, 570] on button at bounding box center [1162, 566] width 253 height 32
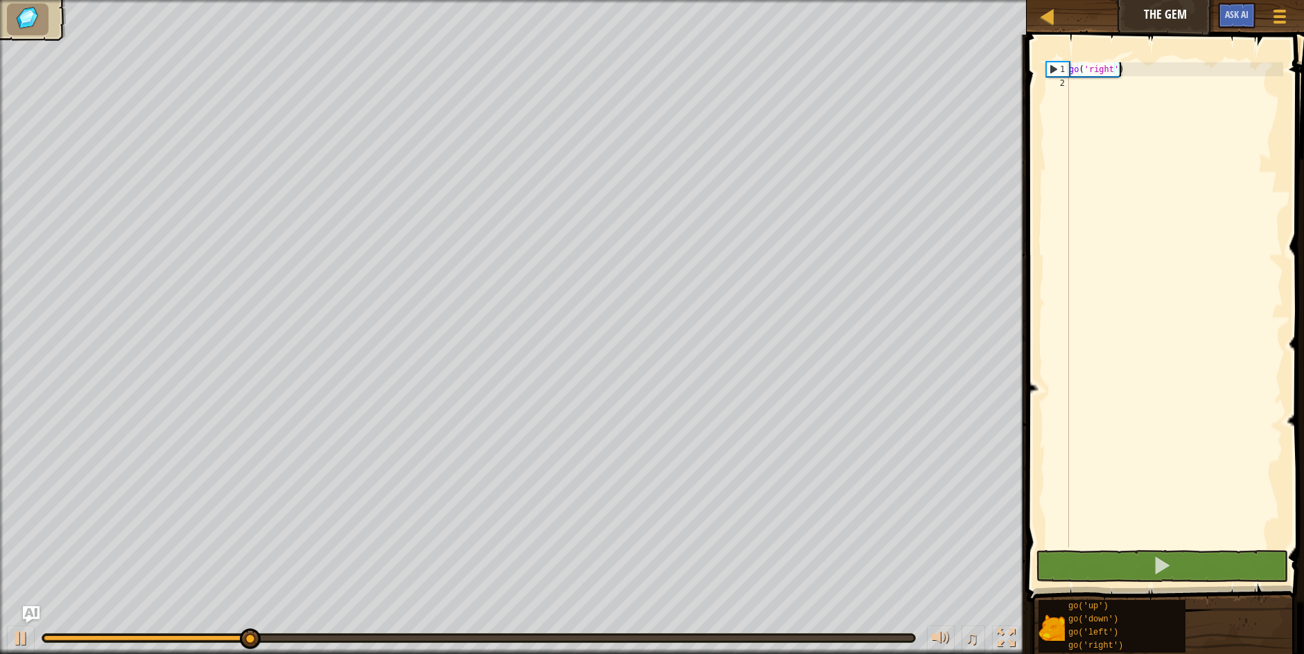
click at [1162, 76] on div "go ( 'right' )" at bounding box center [1174, 318] width 217 height 513
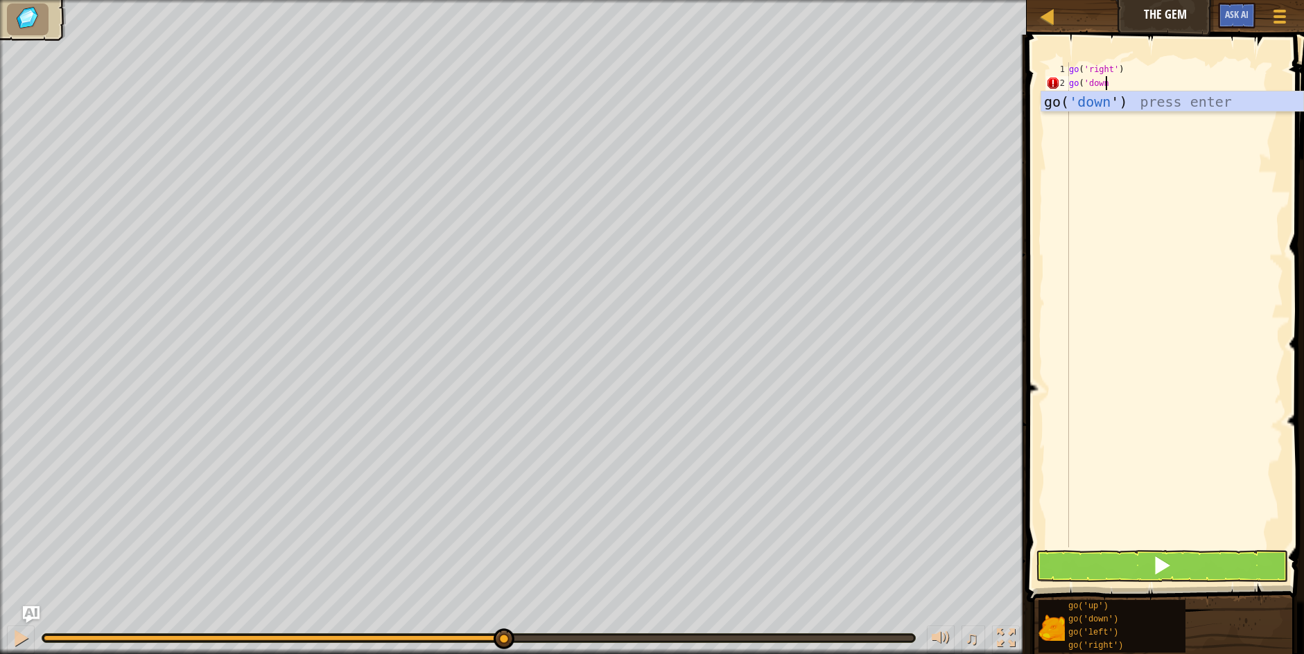
scroll to position [6, 2]
type textarea "go('down')"
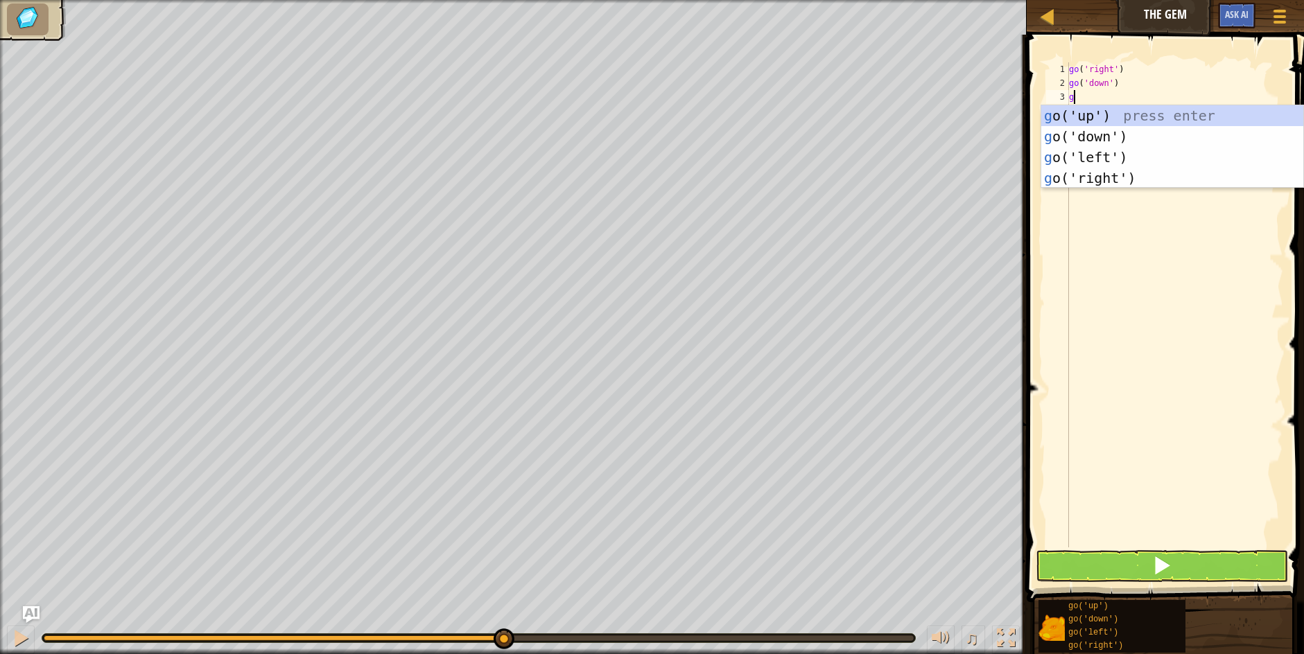
type textarea "go"
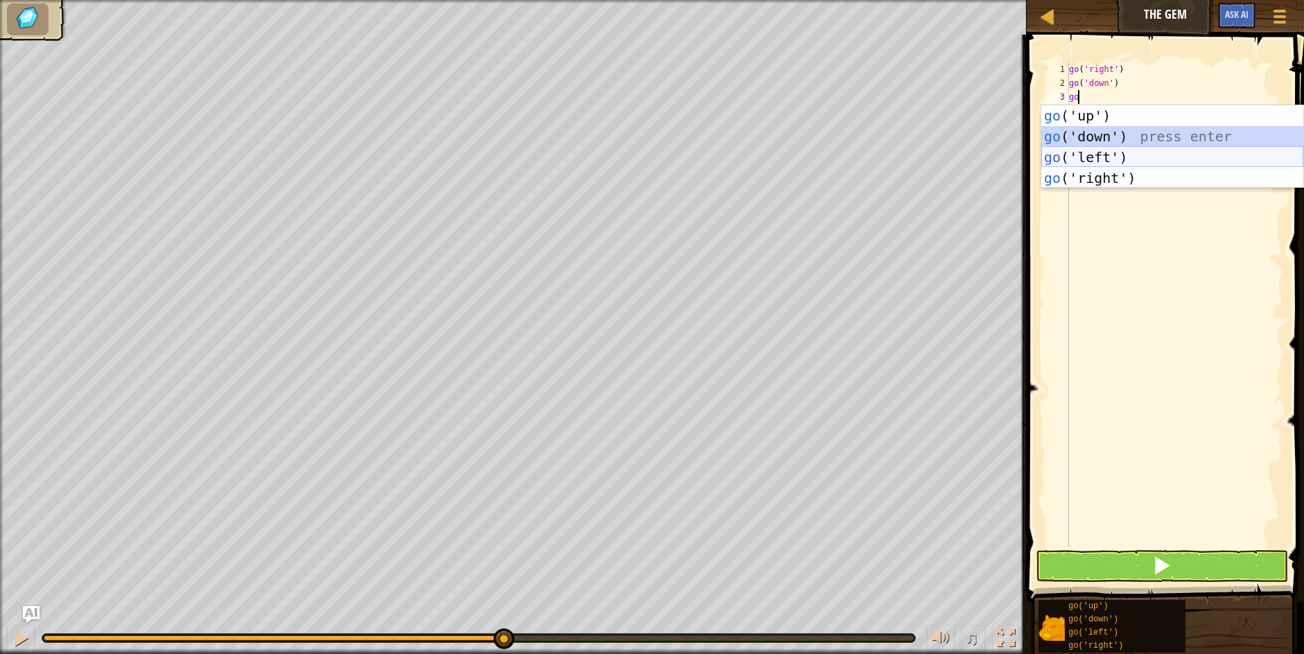
click at [1117, 152] on div "go ('up') press enter go ('down') press enter go ('left') press enter go ('righ…" at bounding box center [1172, 167] width 262 height 125
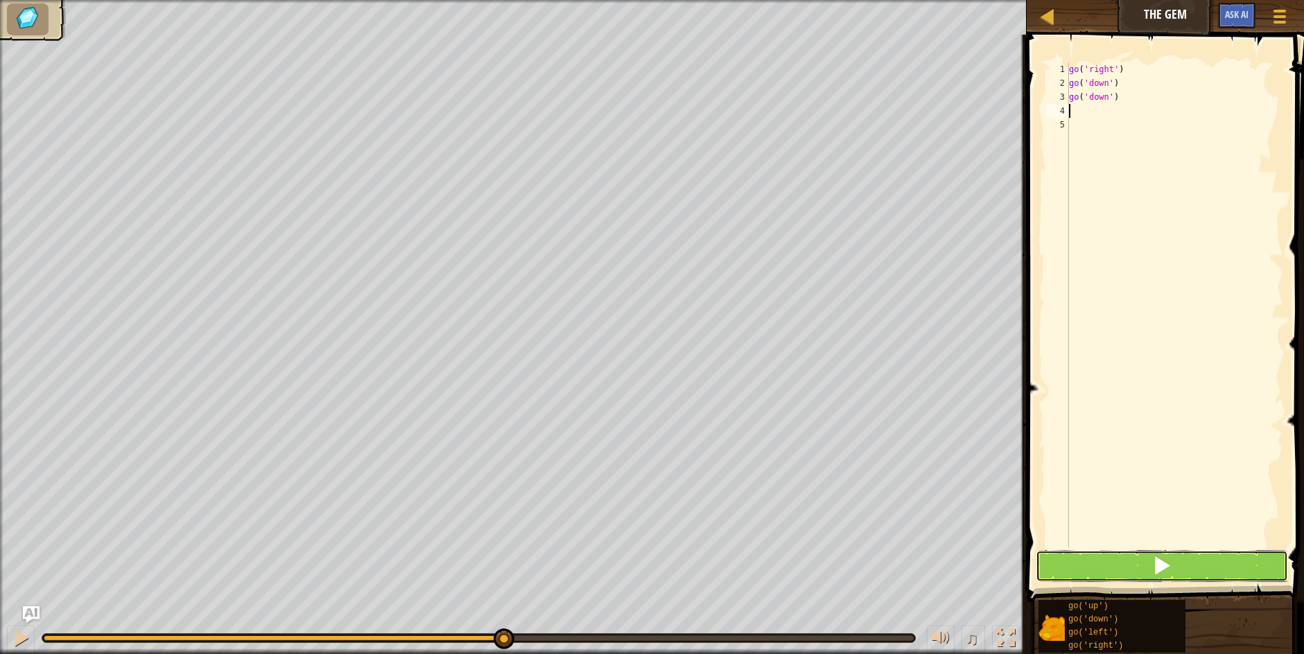
click at [1112, 567] on button at bounding box center [1162, 566] width 253 height 32
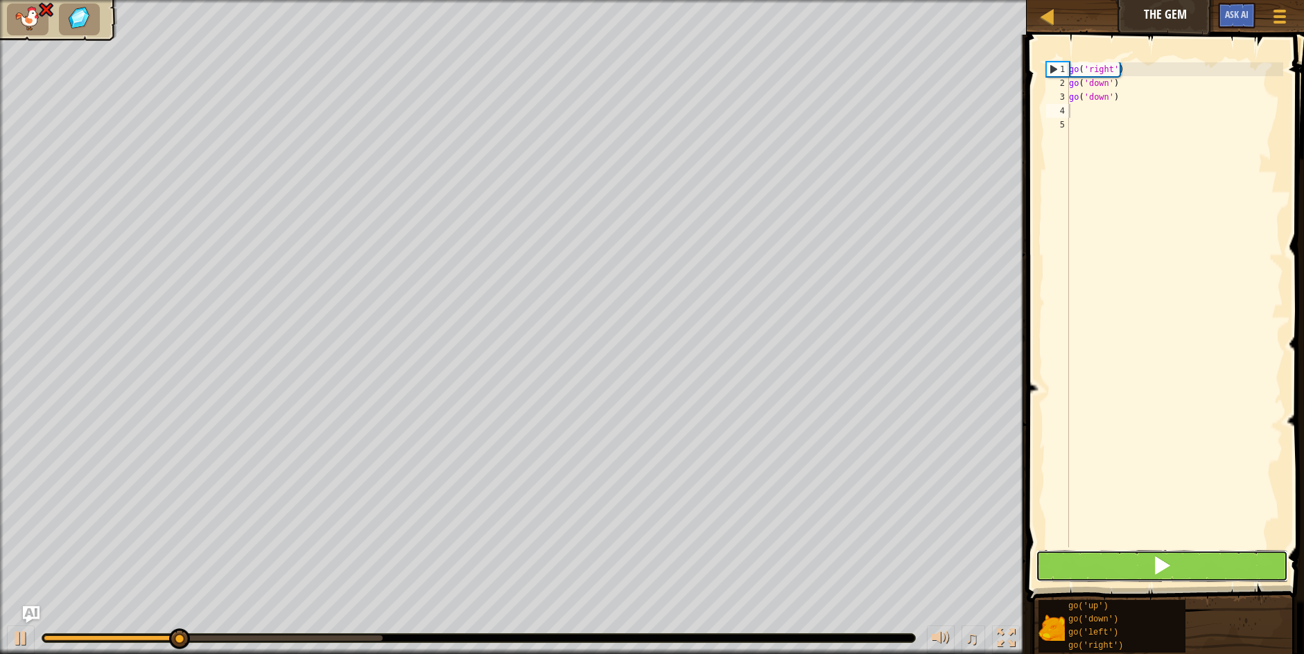
click at [1112, 567] on button at bounding box center [1162, 566] width 253 height 32
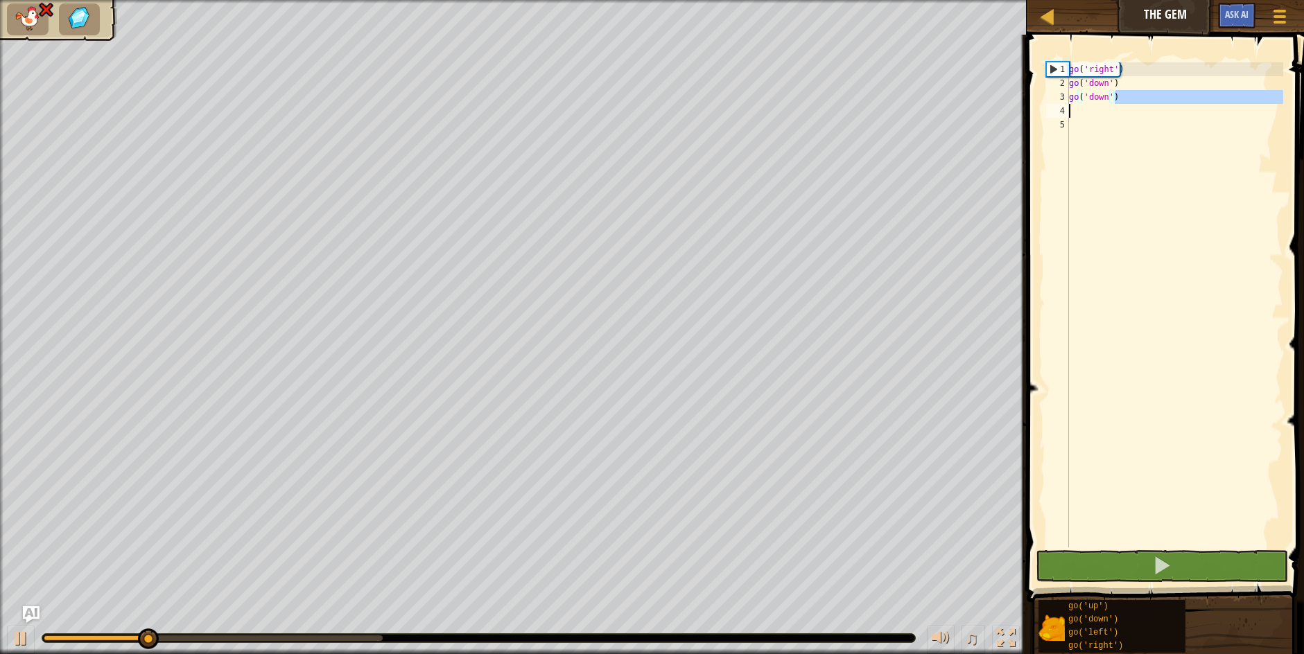
drag, startPoint x: 1122, startPoint y: 102, endPoint x: 1046, endPoint y: 114, distance: 77.2
click at [1046, 114] on div "1 2 3 4 5 go ( 'right' ) go ( 'down' ) go ( 'down' ) הההההההההההההההההההההההההה…" at bounding box center [1163, 304] width 240 height 485
drag, startPoint x: 1095, startPoint y: 106, endPoint x: 1072, endPoint y: 107, distance: 22.9
click at [1072, 107] on div "go ( 'right' ) go ( 'down' ) go ( 'down' )" at bounding box center [1174, 318] width 217 height 513
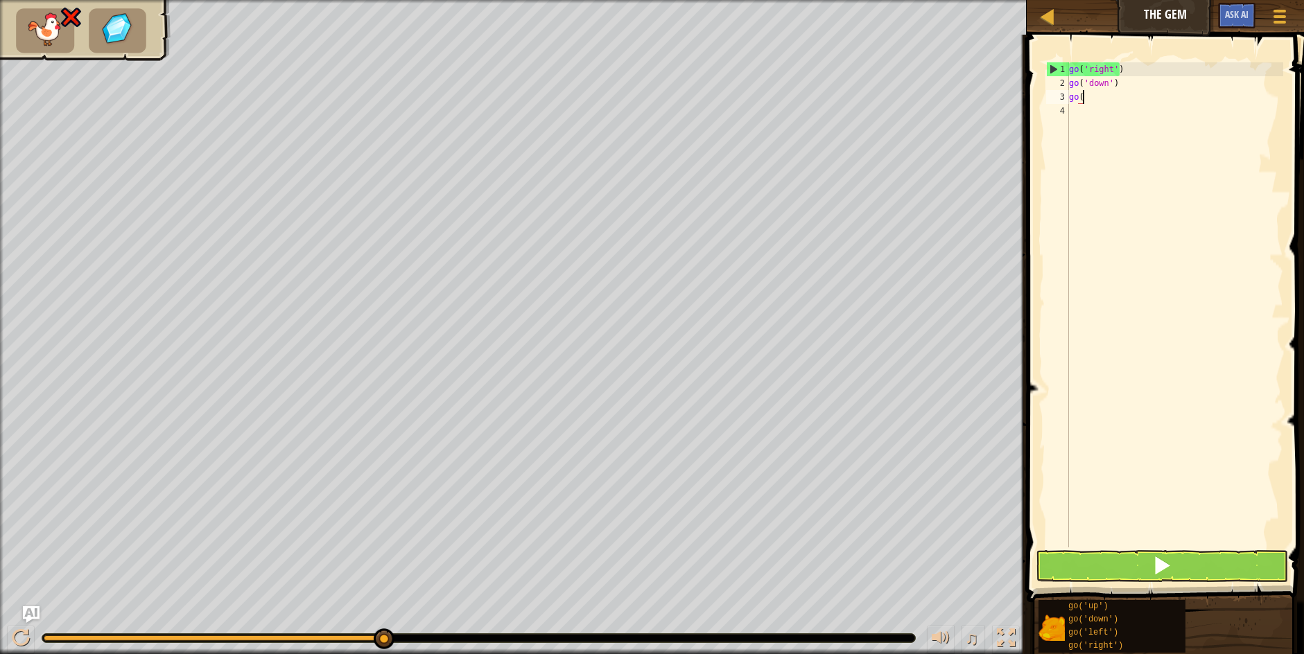
type textarea "g"
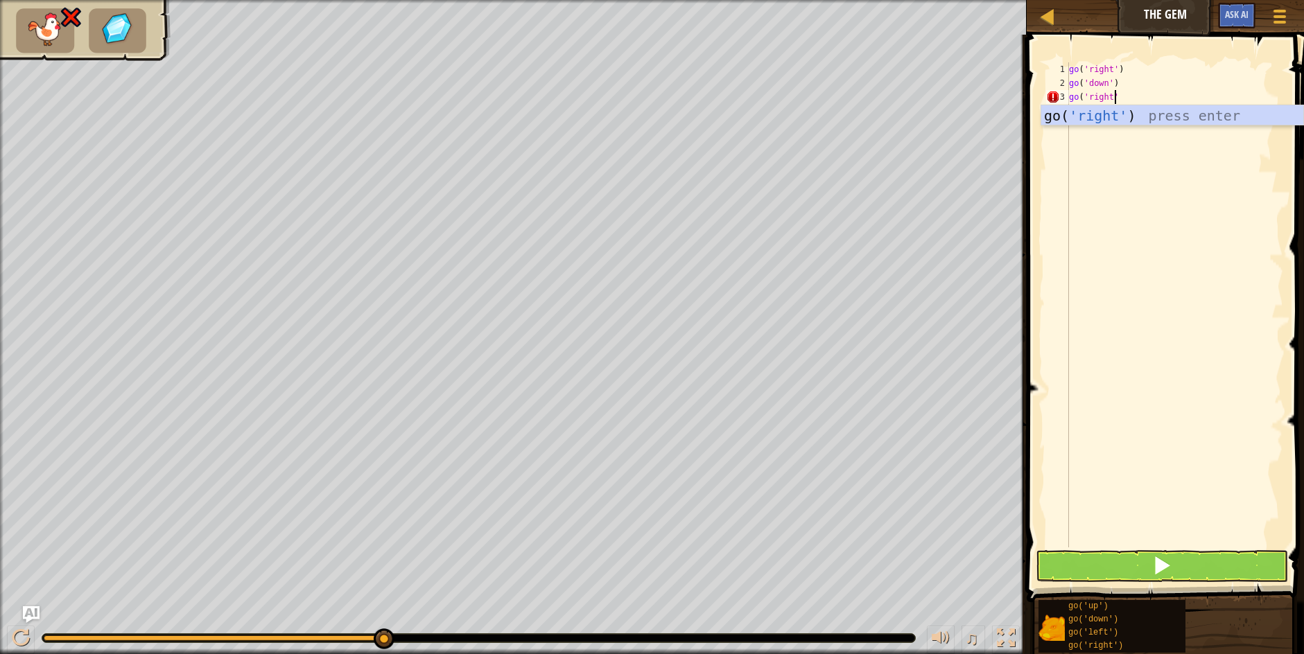
scroll to position [6, 3]
type textarea "go('right')"
click at [1095, 575] on button at bounding box center [1162, 566] width 253 height 32
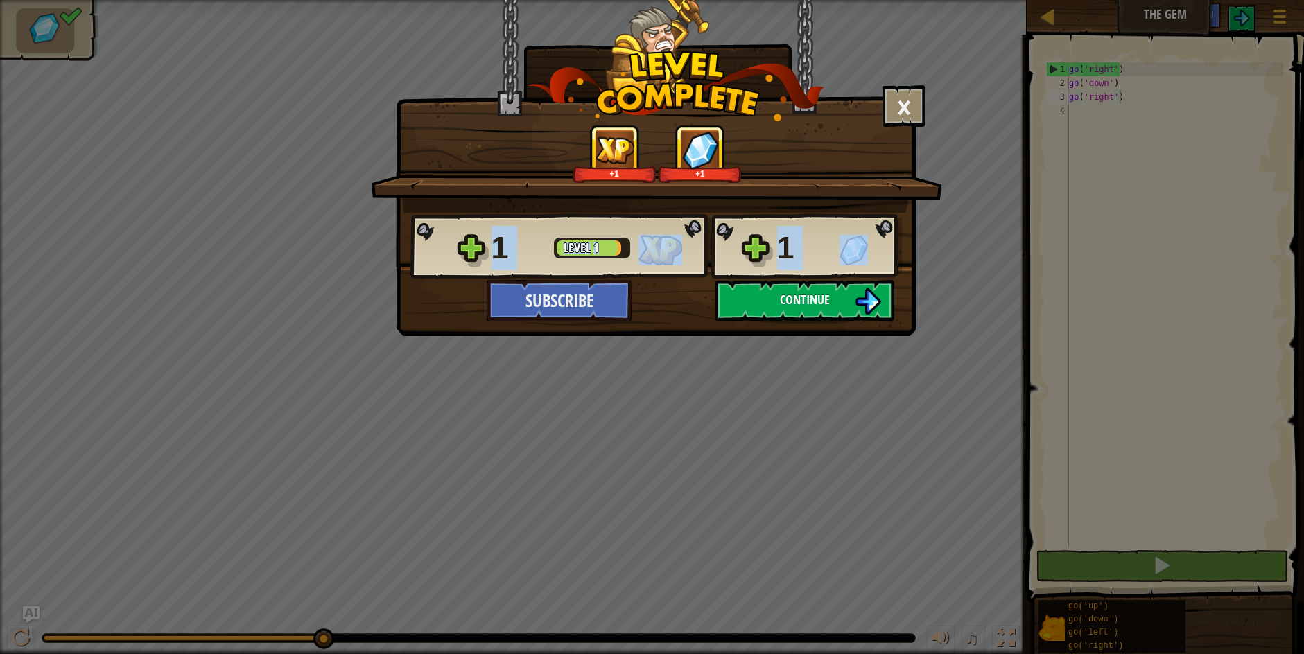
drag, startPoint x: 813, startPoint y: 279, endPoint x: 819, endPoint y: 295, distance: 16.9
click at [817, 282] on div "1 Level 1 1 Subscribe Saving Progress Continue" at bounding box center [655, 267] width 518 height 109
click at [819, 296] on span "Continue" at bounding box center [805, 299] width 50 height 17
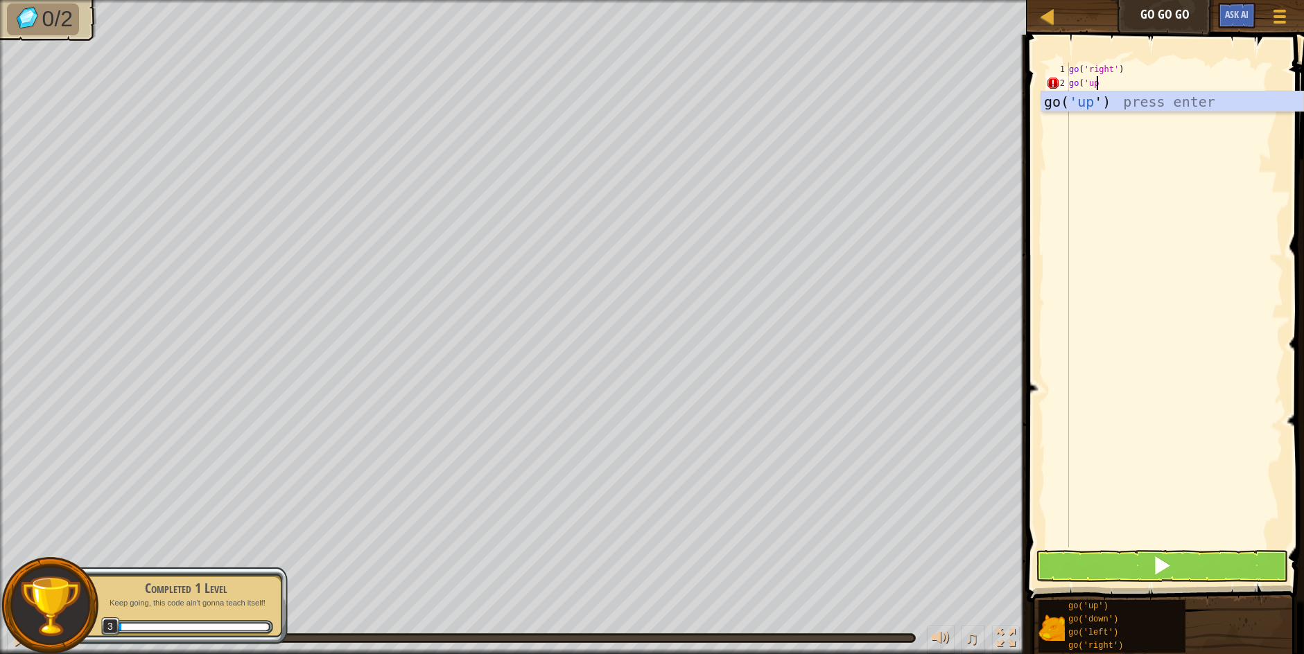
scroll to position [6, 1]
type textarea "go('up')"
type textarea "f"
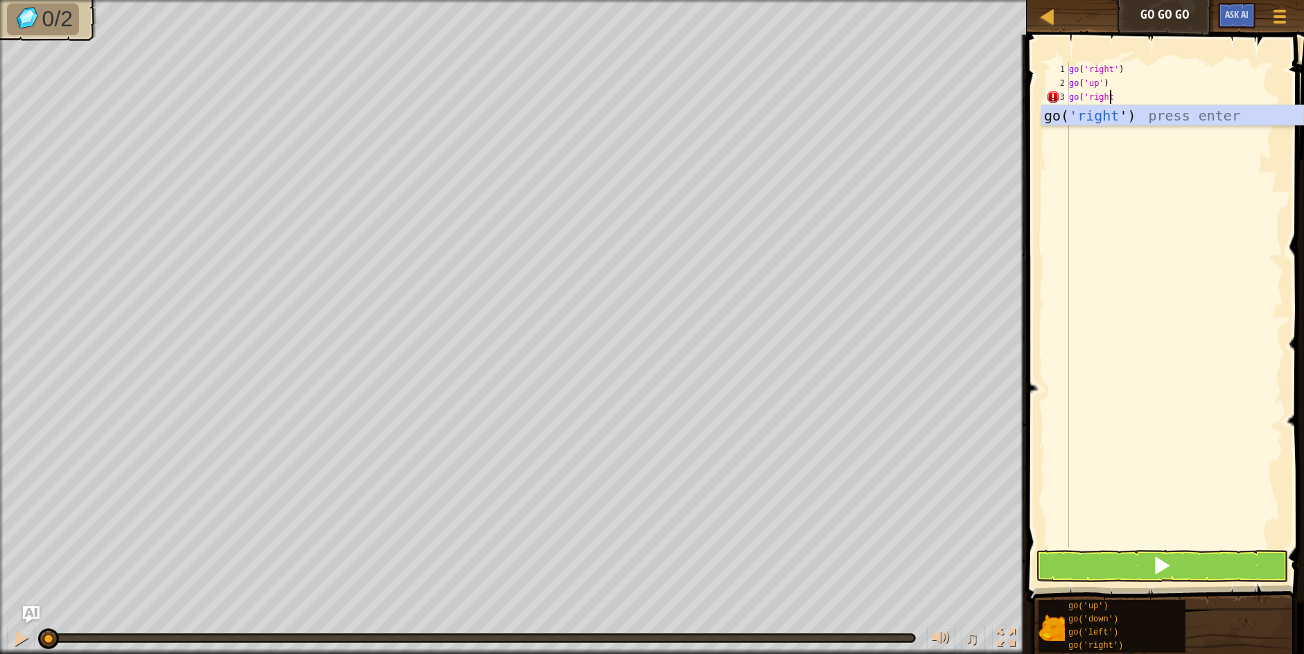
scroll to position [6, 3]
type textarea "go('right')"
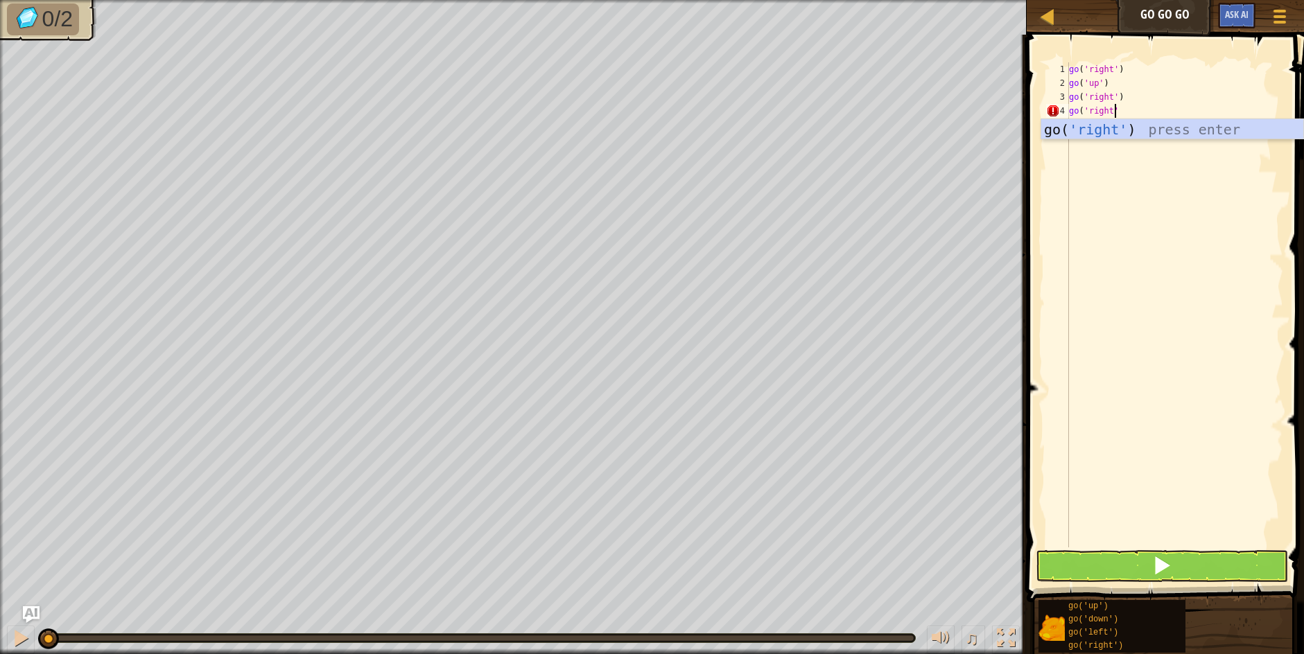
scroll to position [6, 3]
type textarea "go('right')"
click at [1159, 571] on span at bounding box center [1161, 565] width 19 height 19
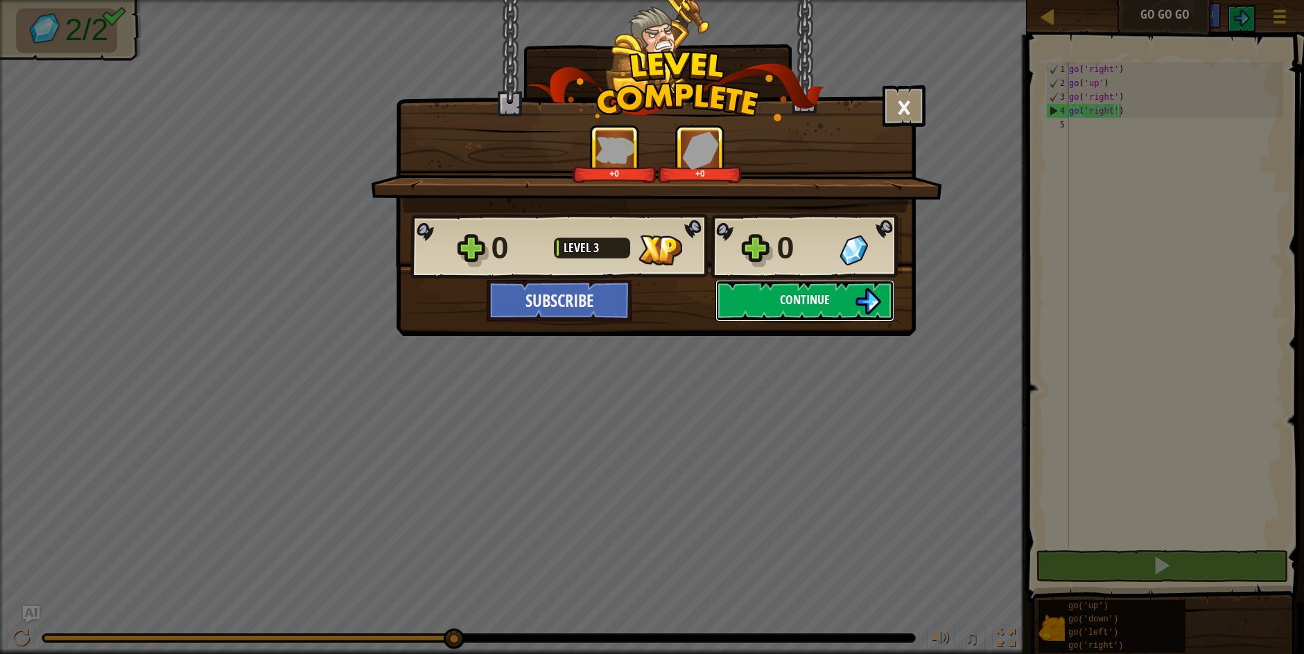
click at [790, 311] on button "Continue" at bounding box center [804, 301] width 179 height 42
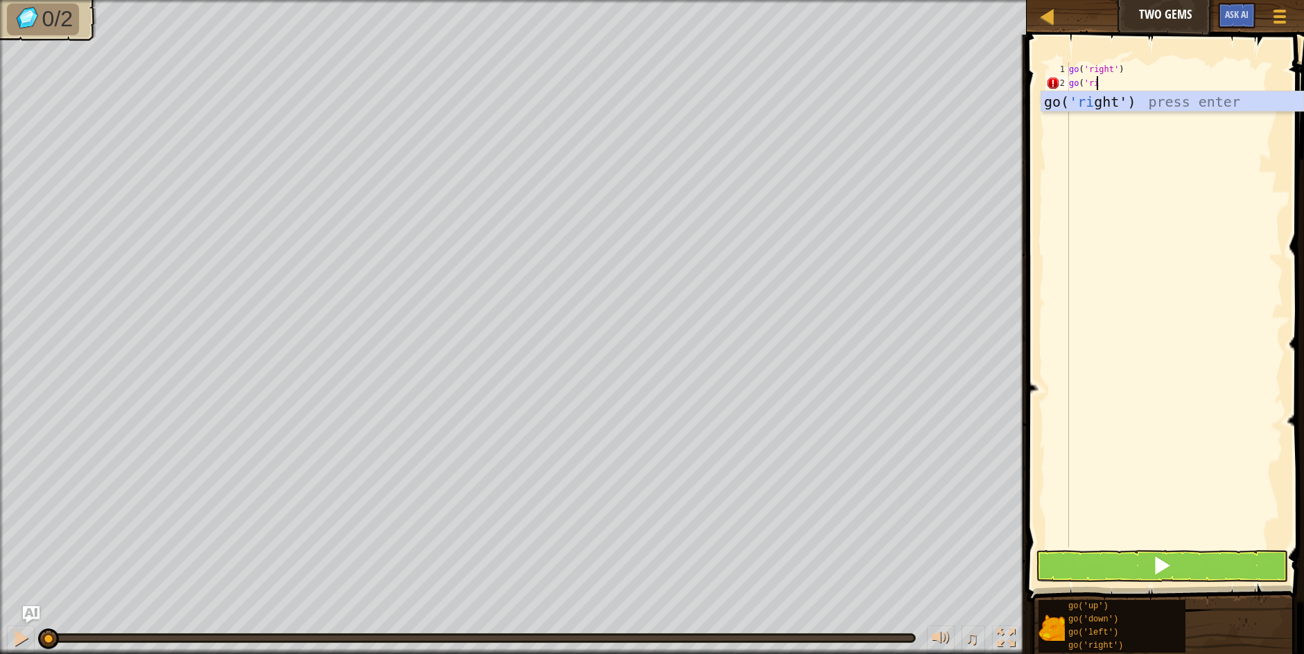
scroll to position [6, 2]
type textarea "go('right')"
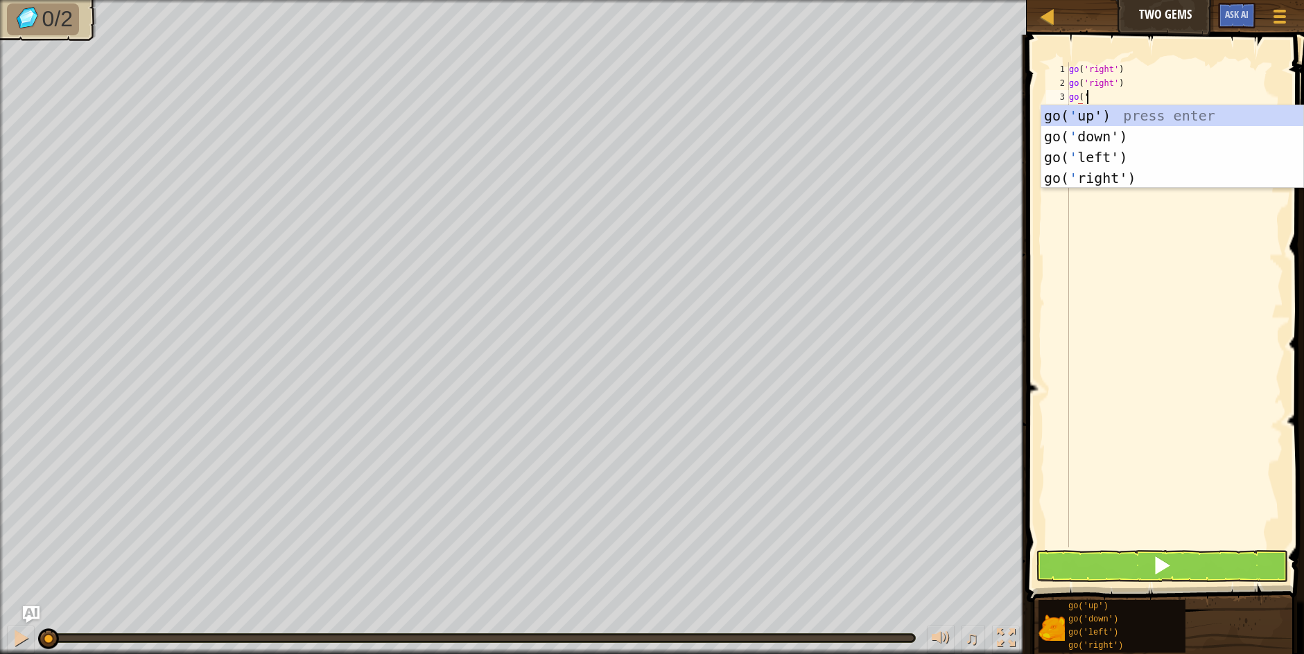
scroll to position [6, 1]
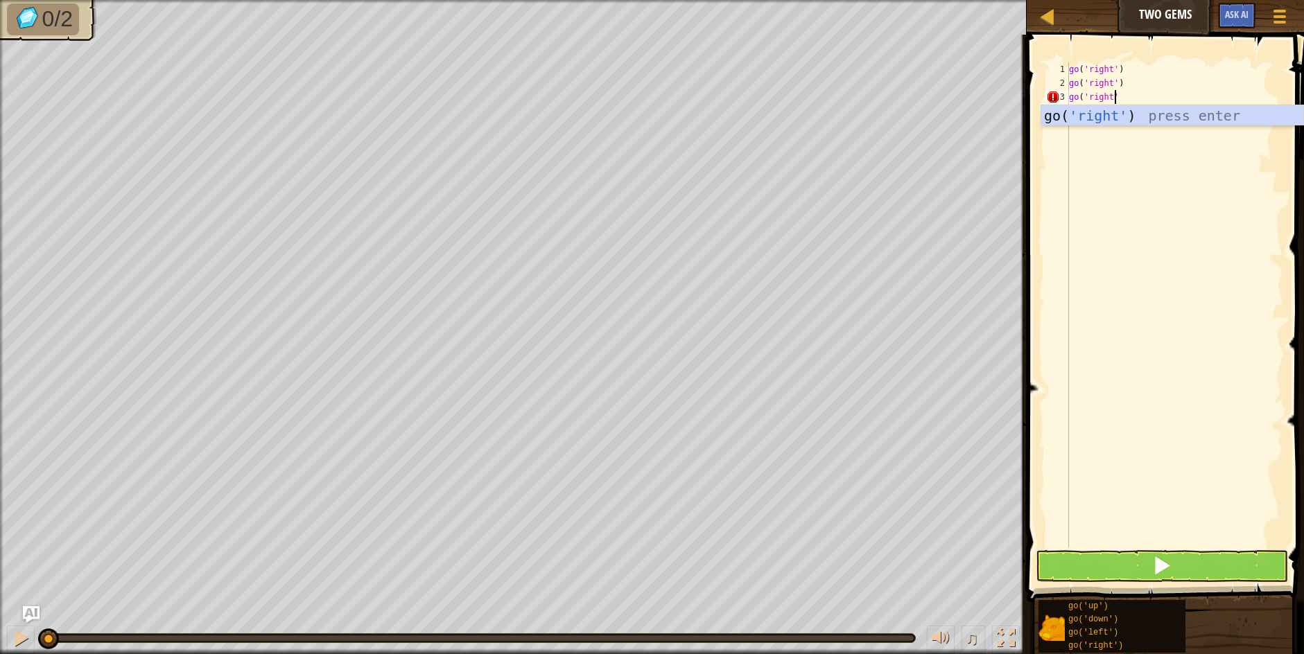
type textarea "go('right')"
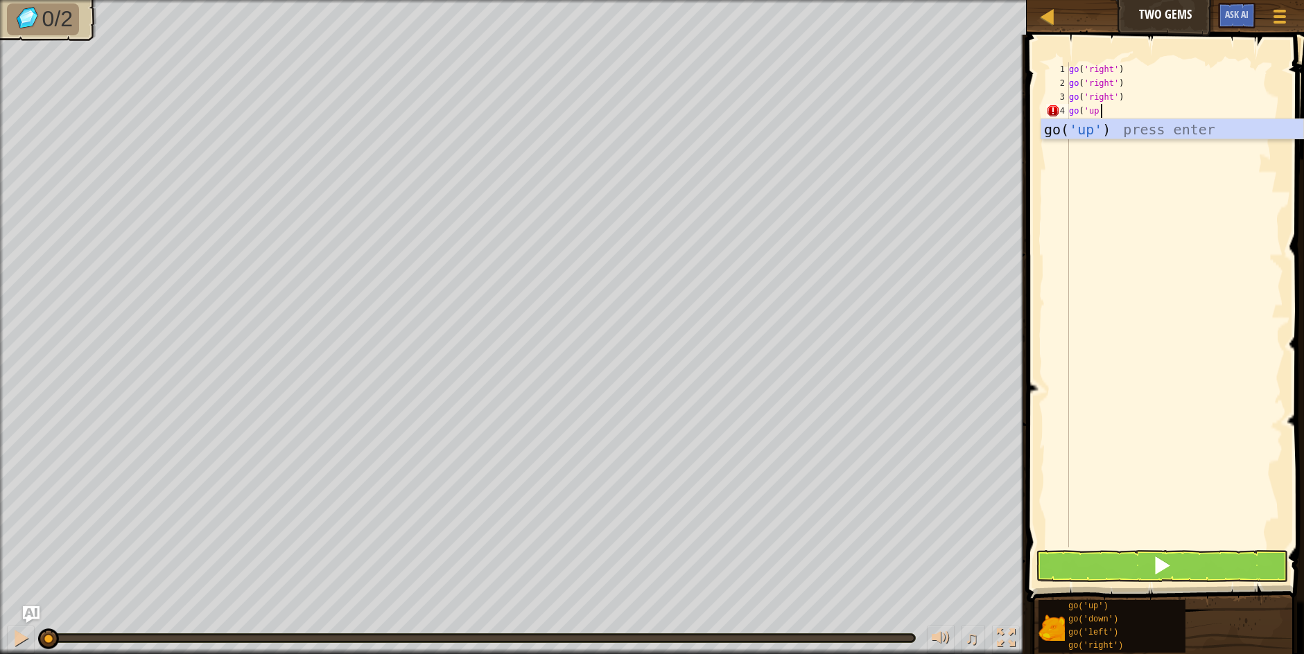
scroll to position [6, 2]
type textarea "go('up')"
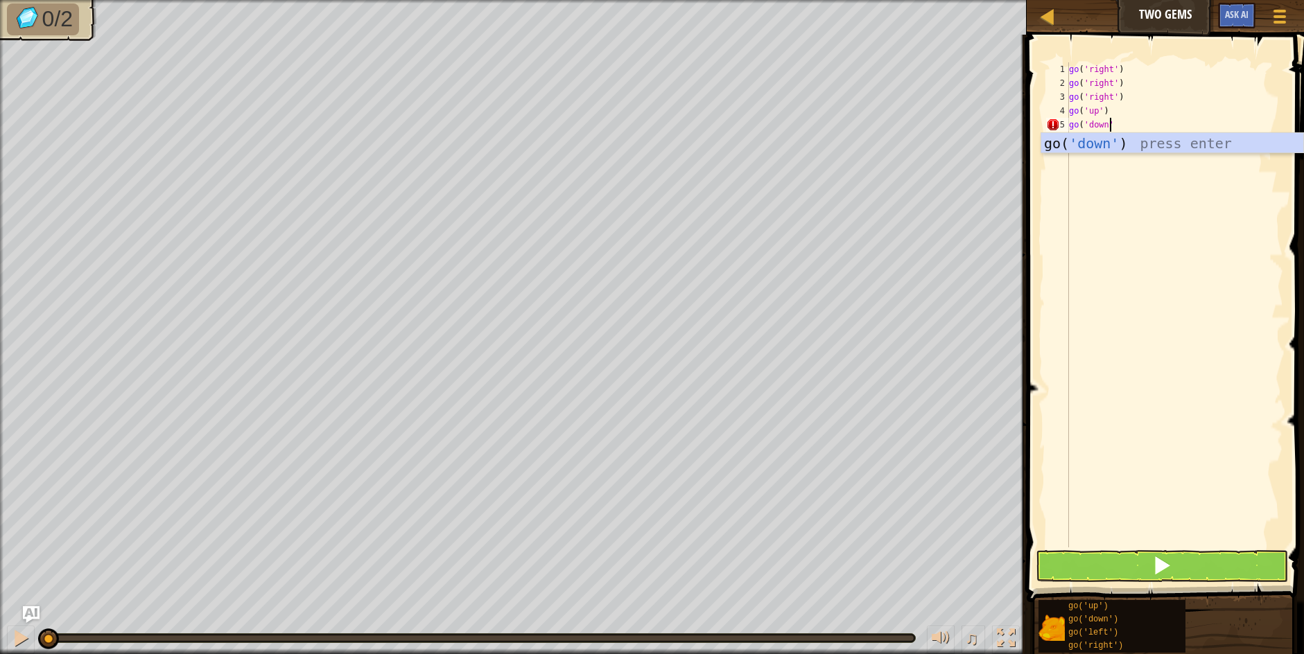
type textarea "go('down')"
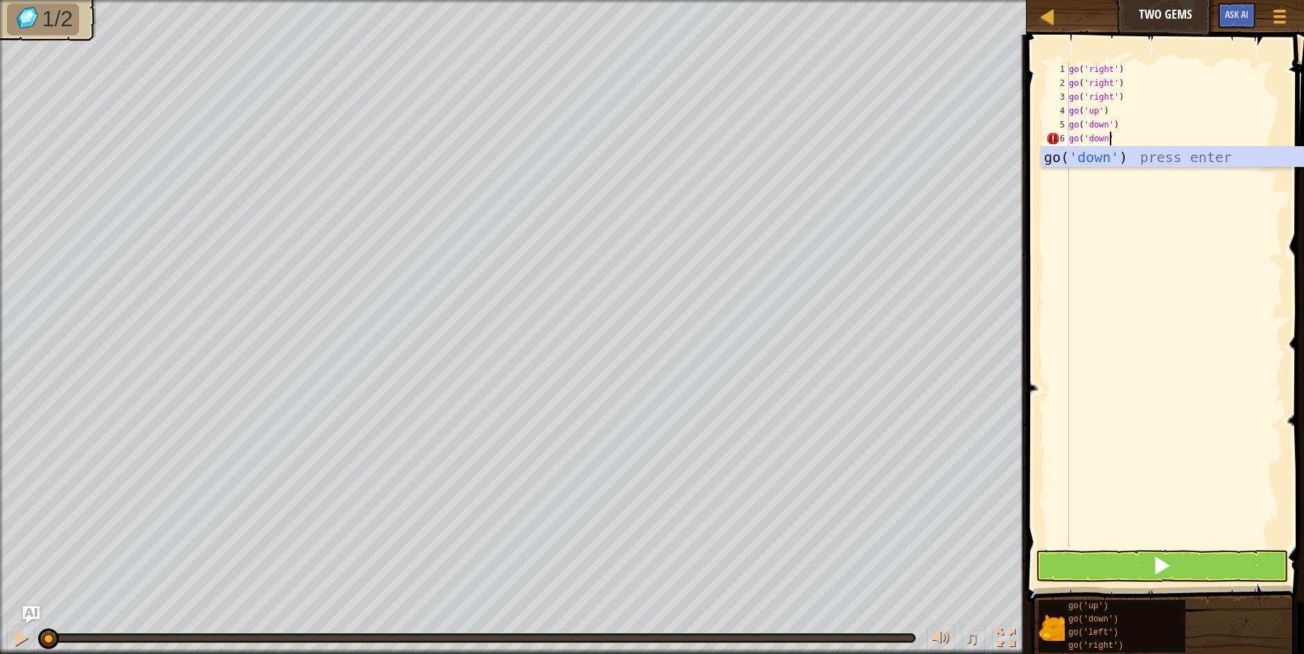
type textarea "go('down')"
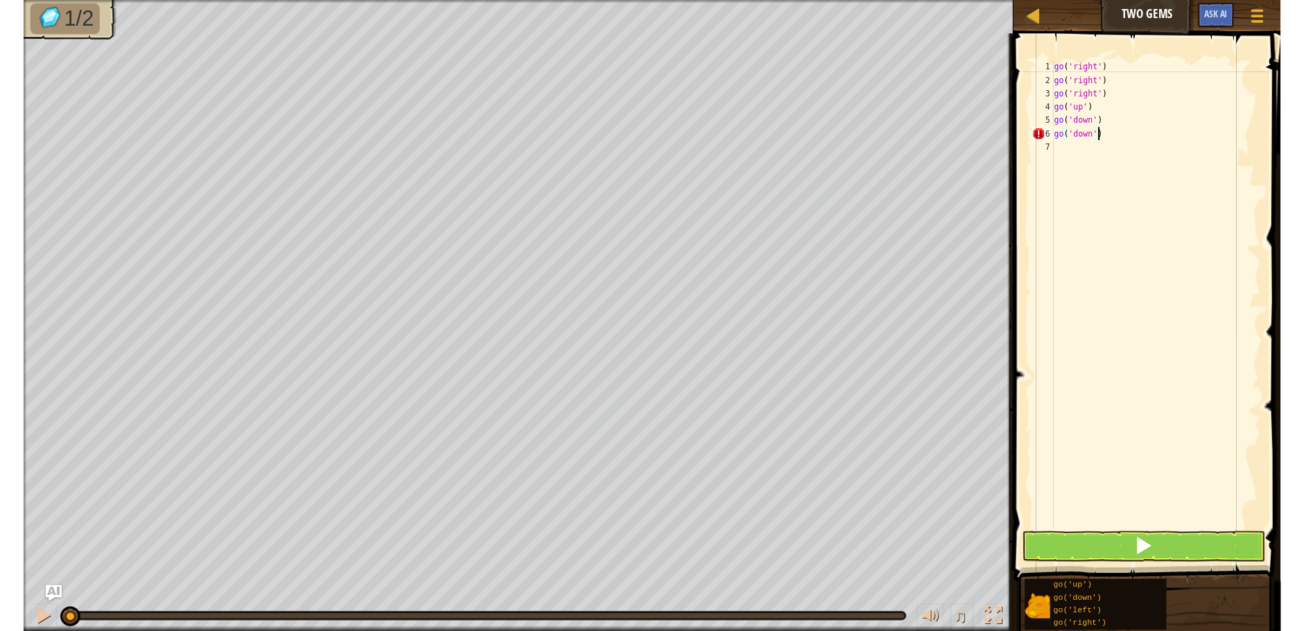
scroll to position [6, 0]
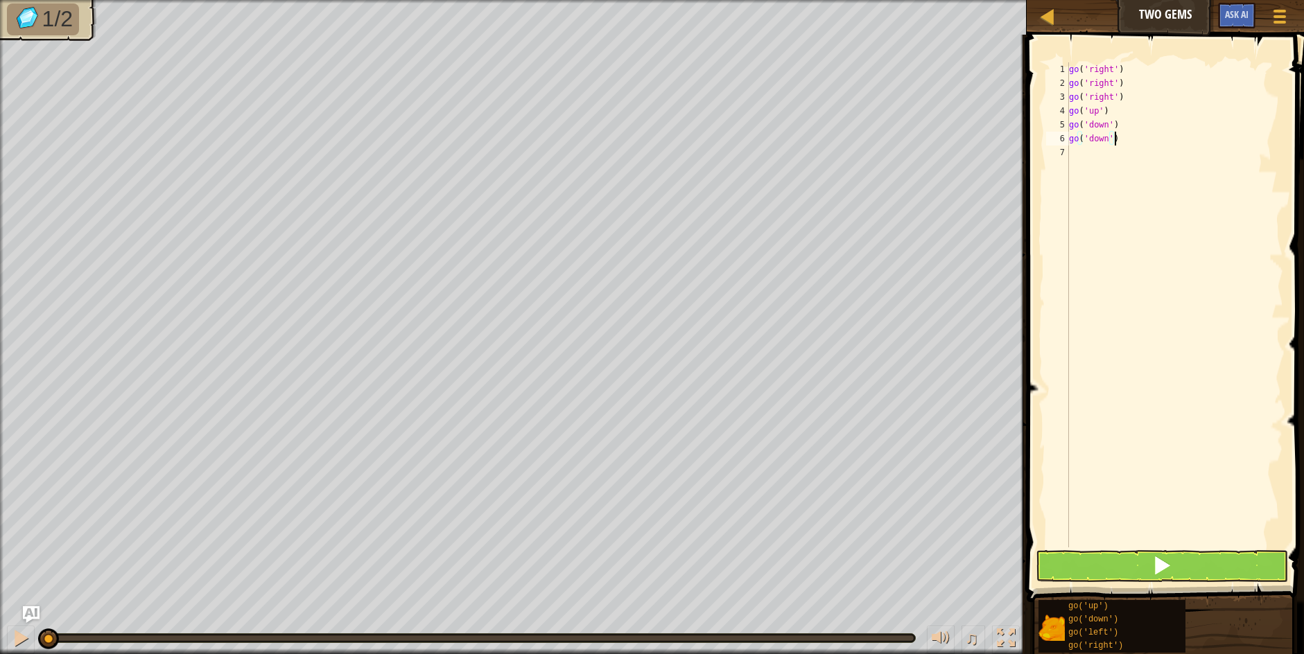
type textarea "go('down')"
click at [1108, 568] on button at bounding box center [1162, 566] width 253 height 32
